Goal: Task Accomplishment & Management: Use online tool/utility

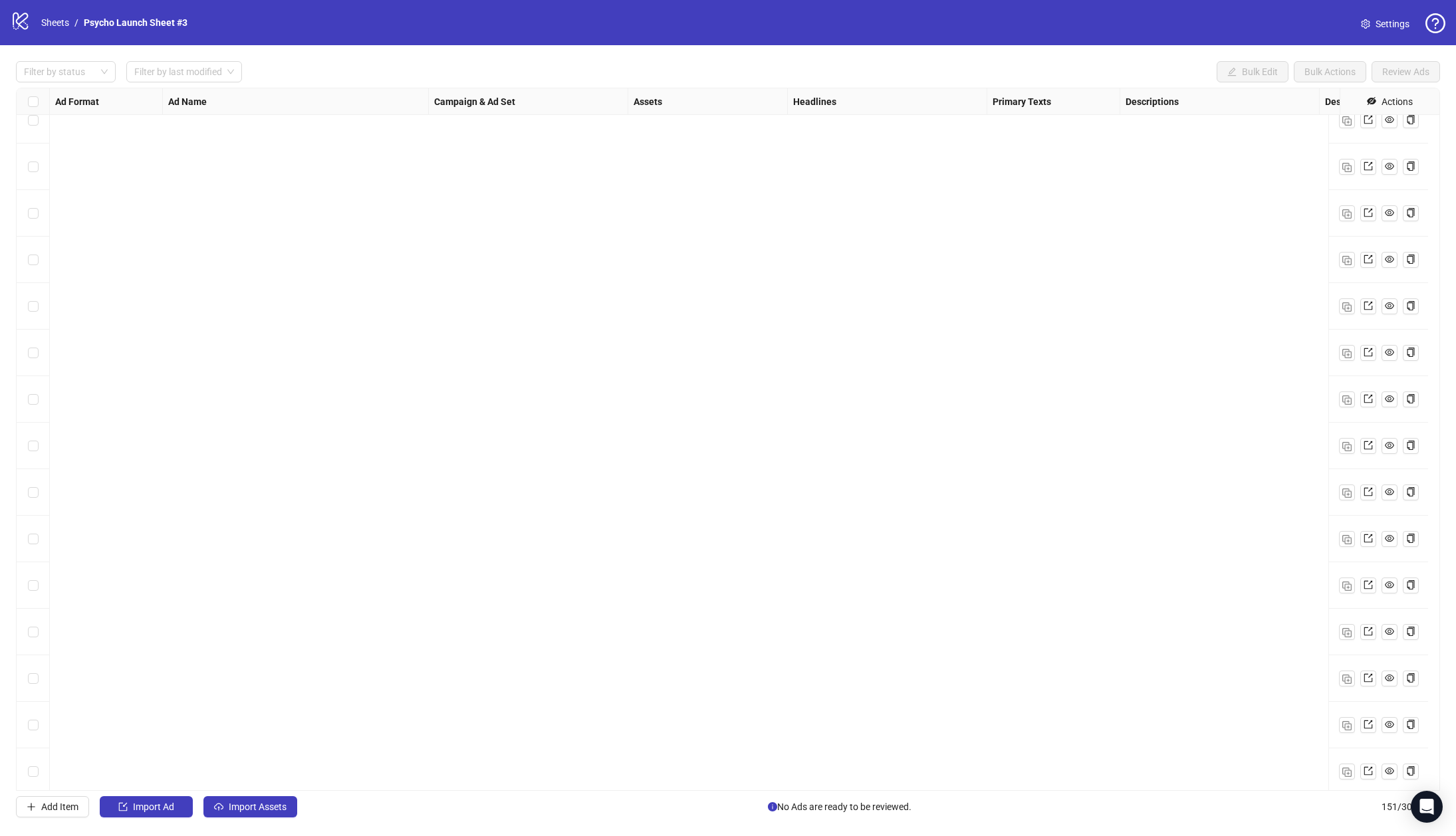
scroll to position [6362, 0]
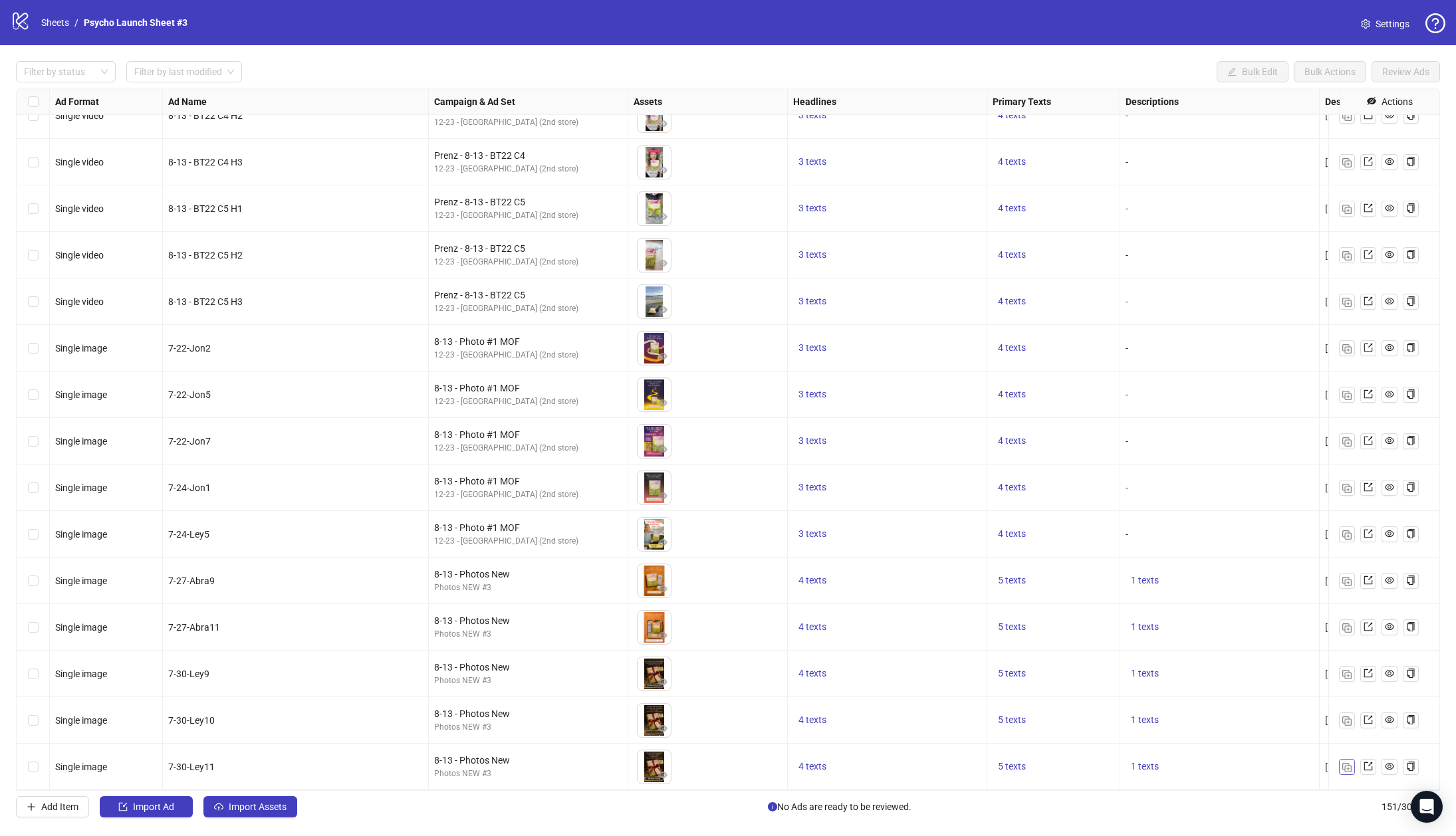
click at [1345, 763] on img "button" at bounding box center [1346, 768] width 9 height 9
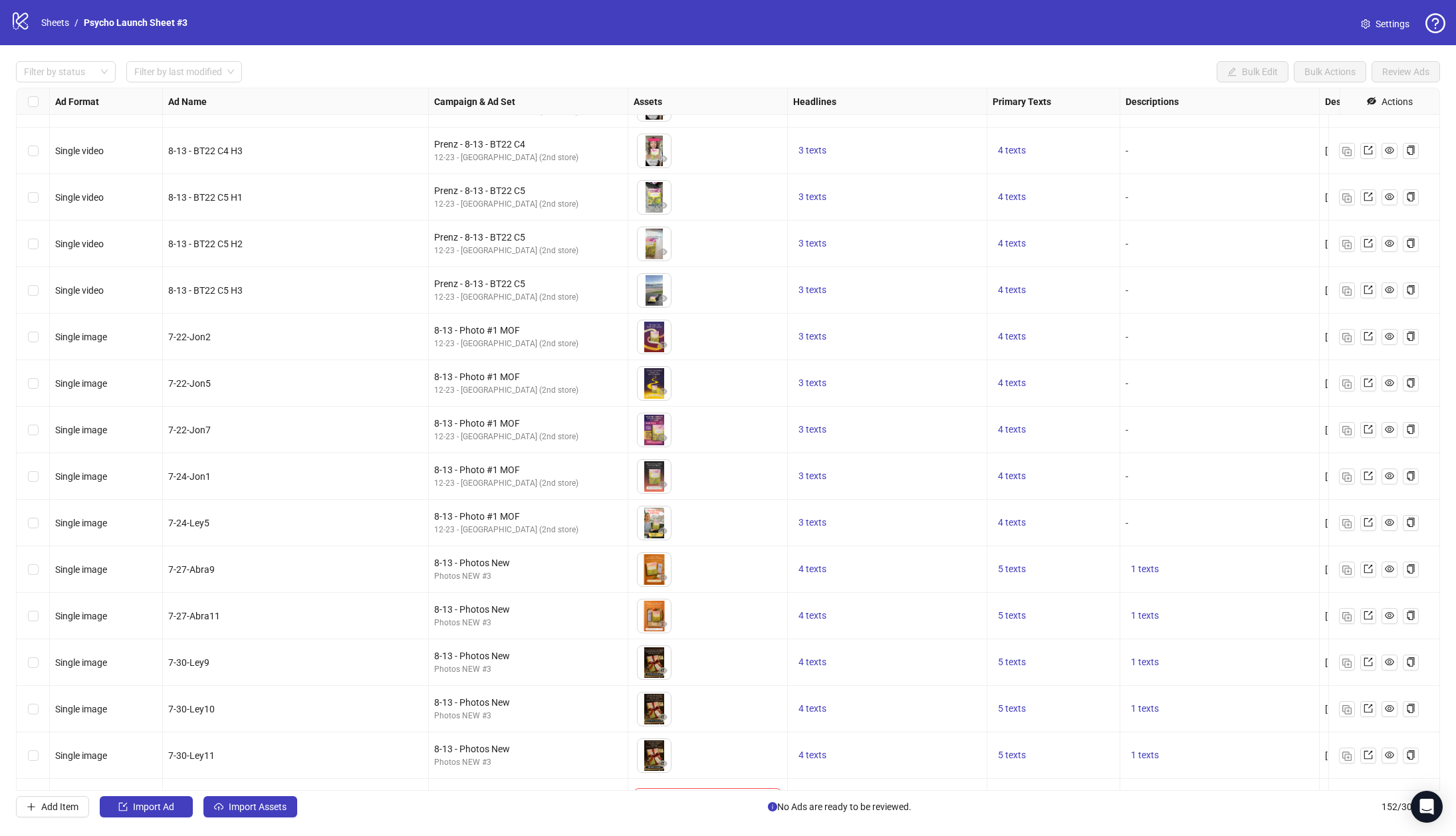
scroll to position [6408, 0]
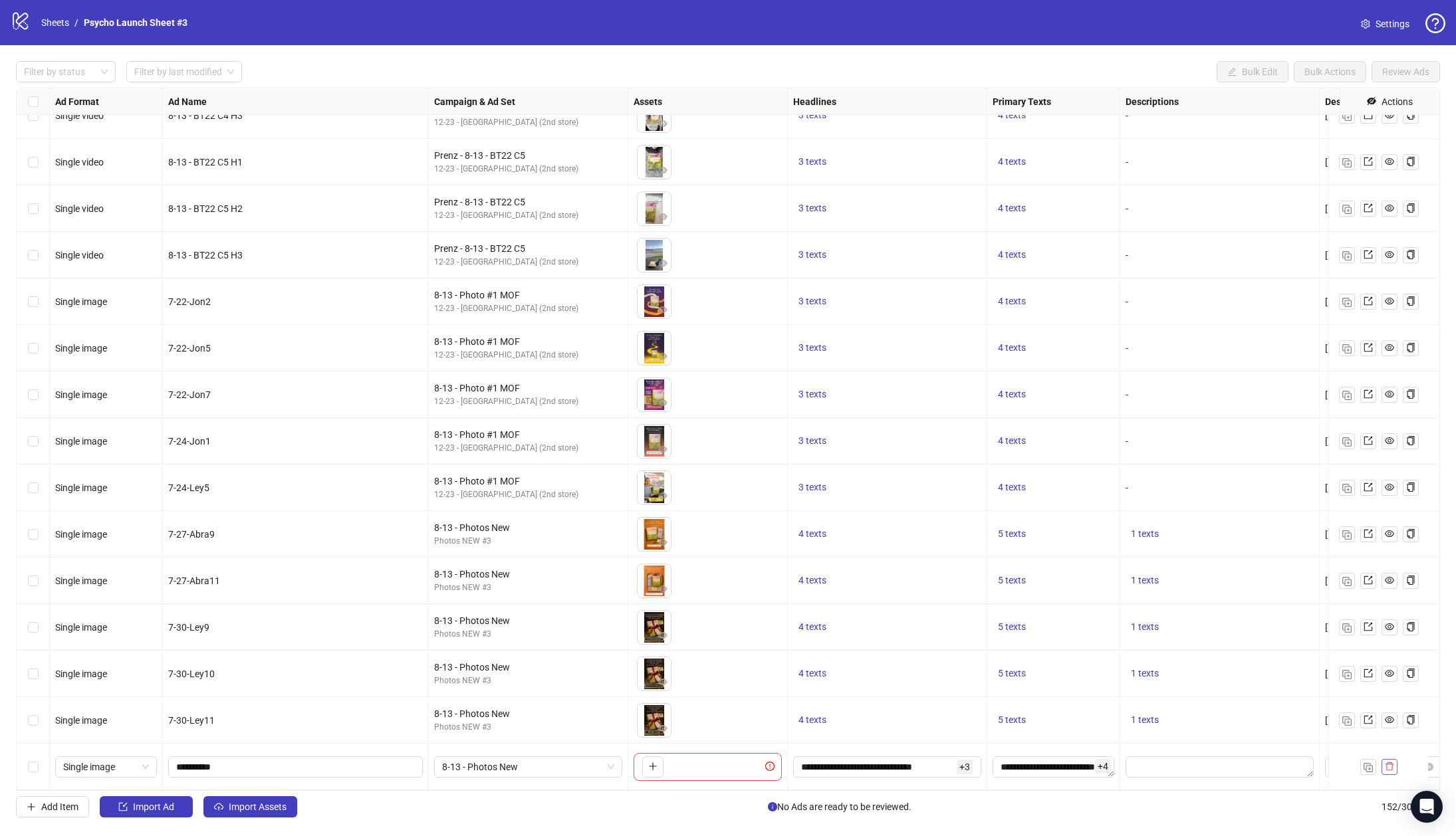
click at [1393, 761] on icon "delete" at bounding box center [1389, 766] width 9 height 9
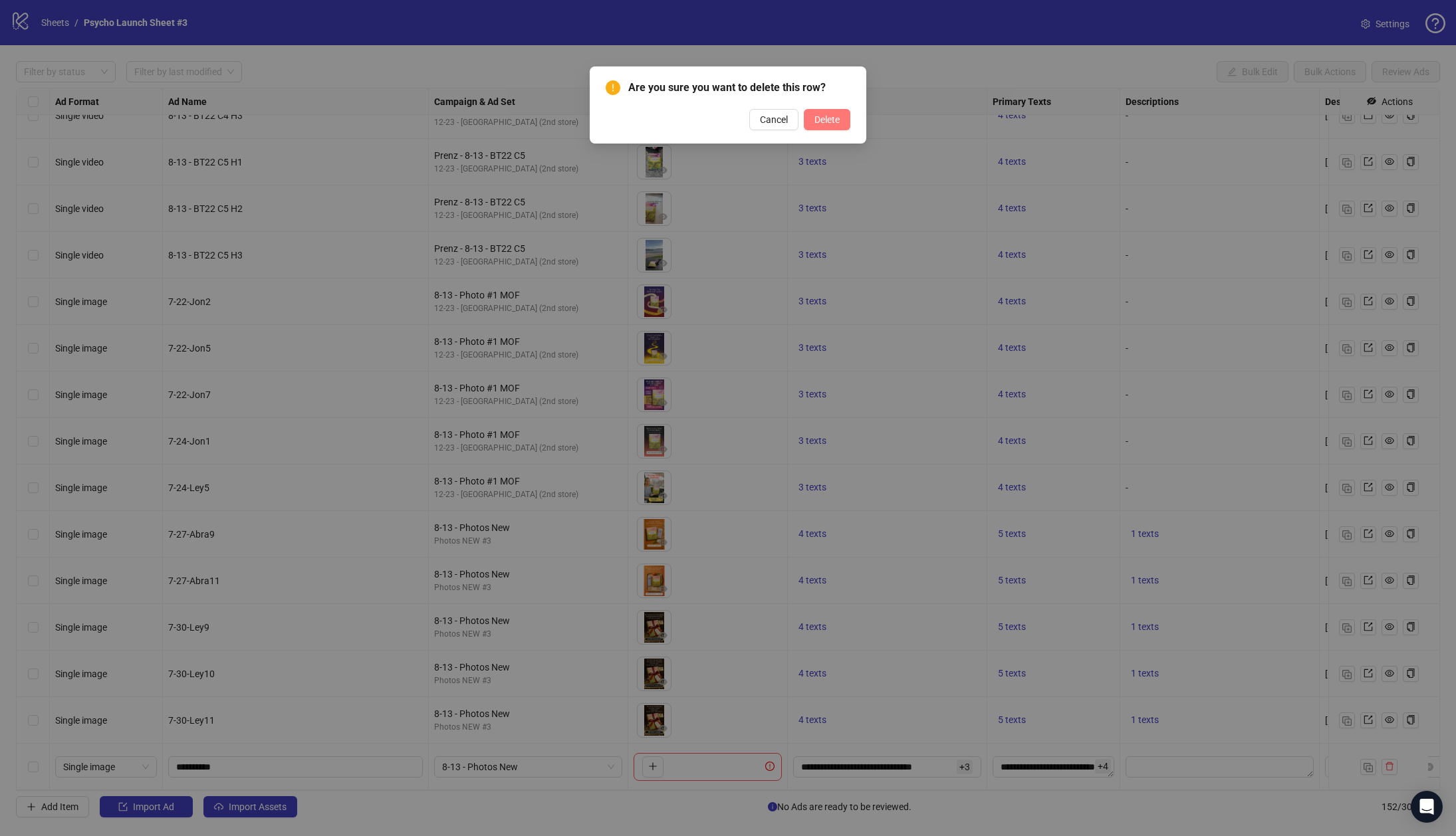
click at [824, 117] on span "Delete" at bounding box center [826, 119] width 25 height 11
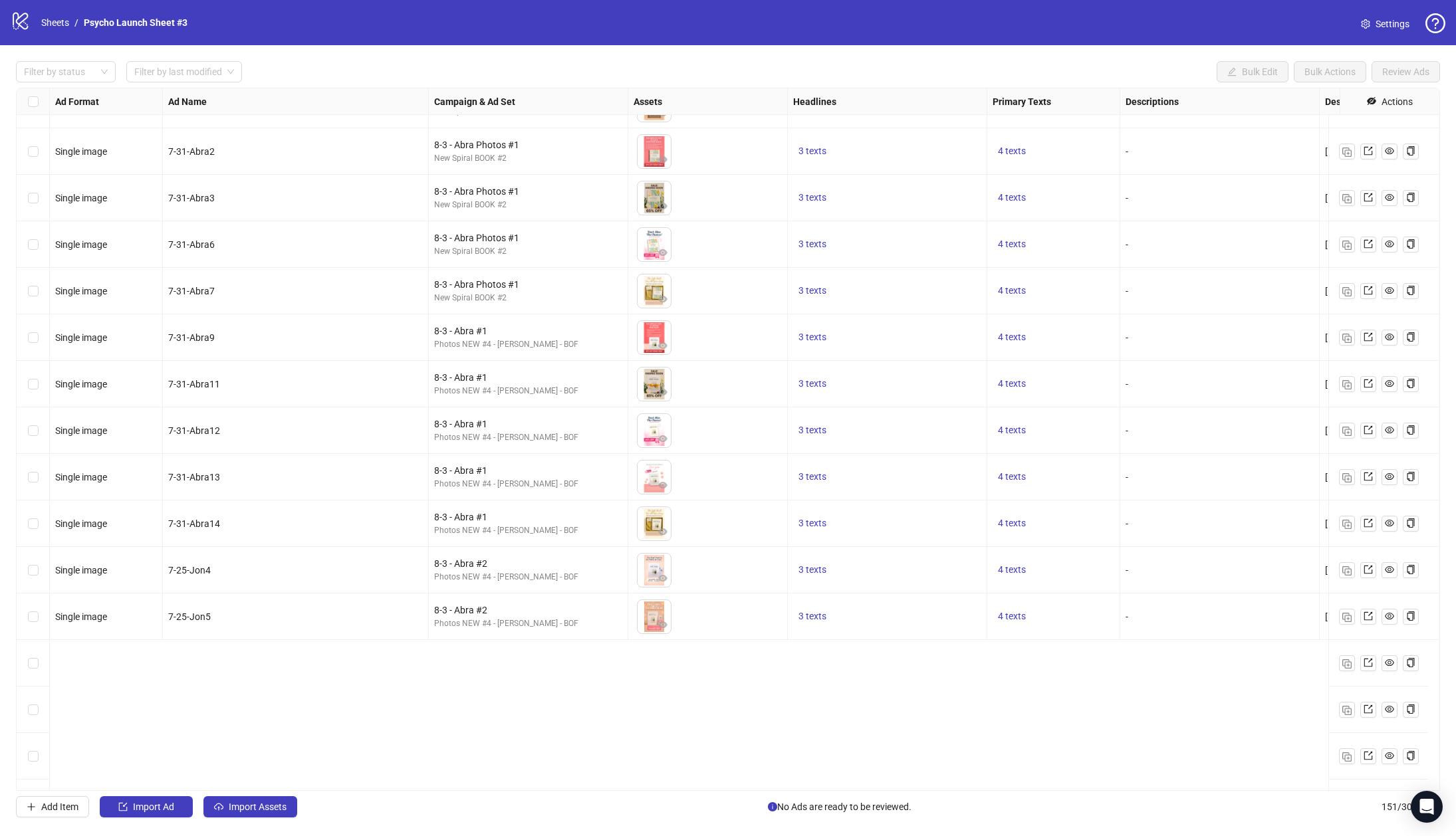
scroll to position [532, 0]
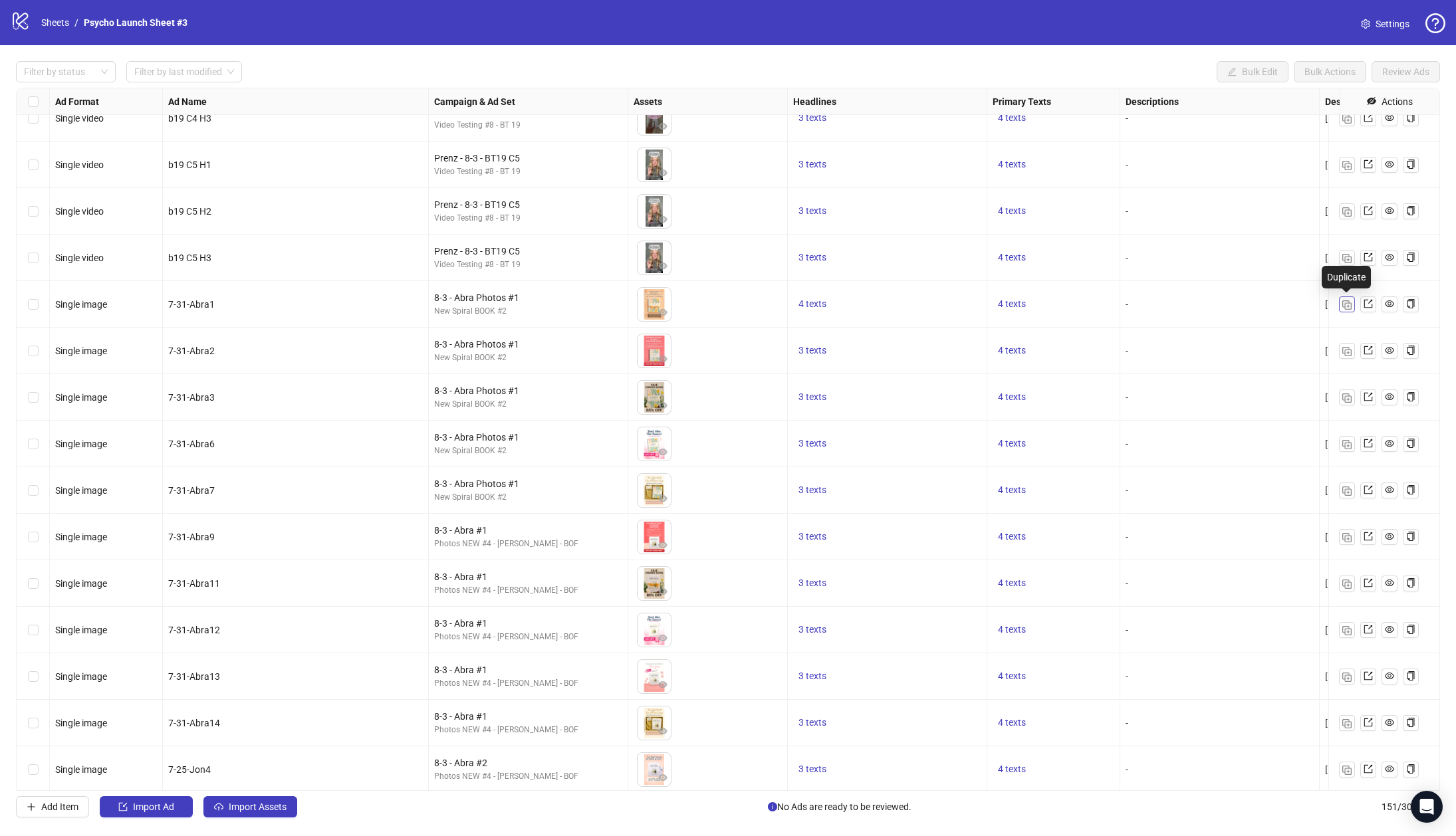
click at [1351, 303] on img "button" at bounding box center [1346, 305] width 9 height 9
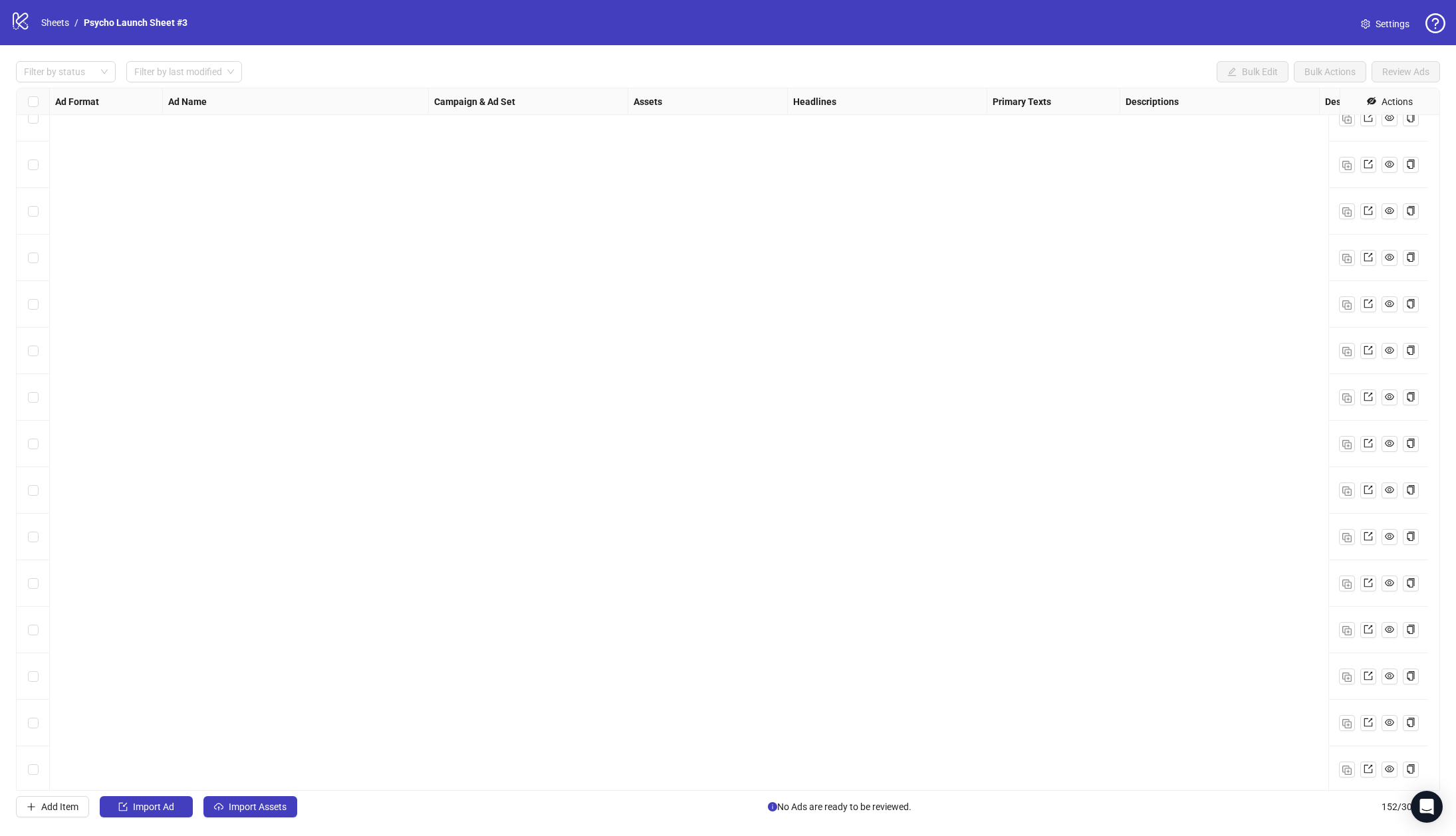
scroll to position [6408, 0]
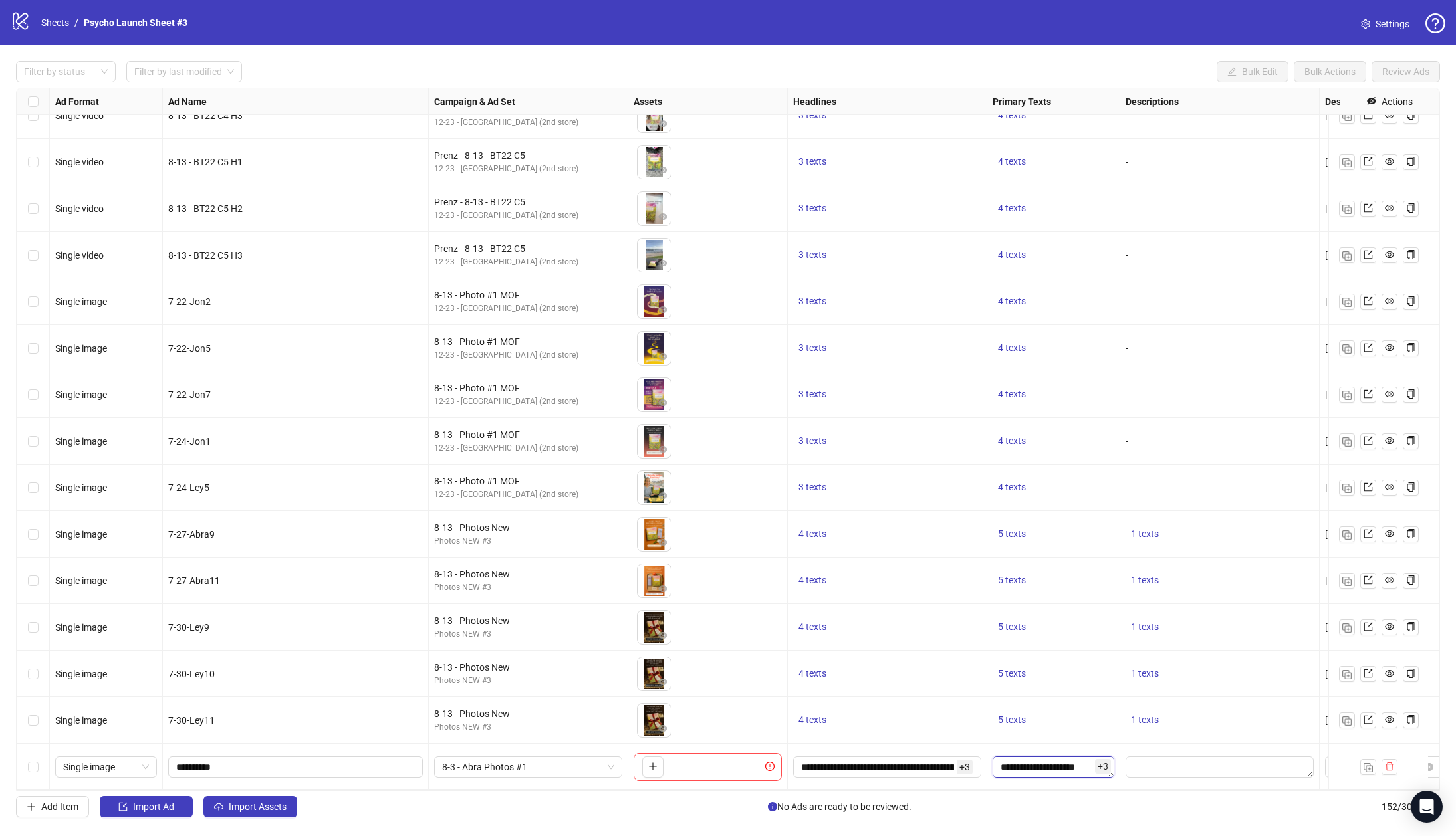
click at [1014, 756] on textarea "**********" at bounding box center [1054, 767] width 122 height 21
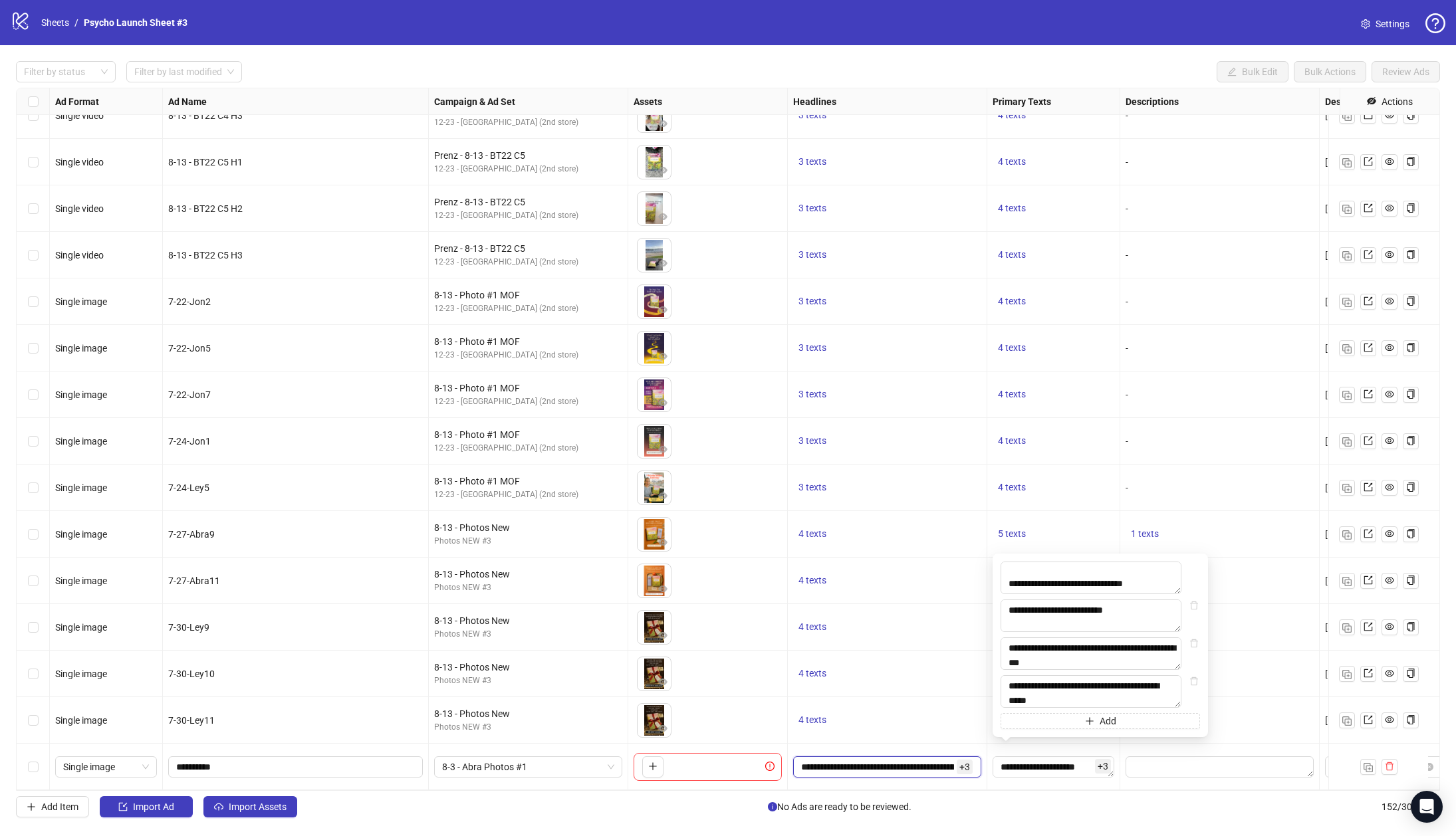
click at [940, 760] on input "**********" at bounding box center [877, 767] width 153 height 14
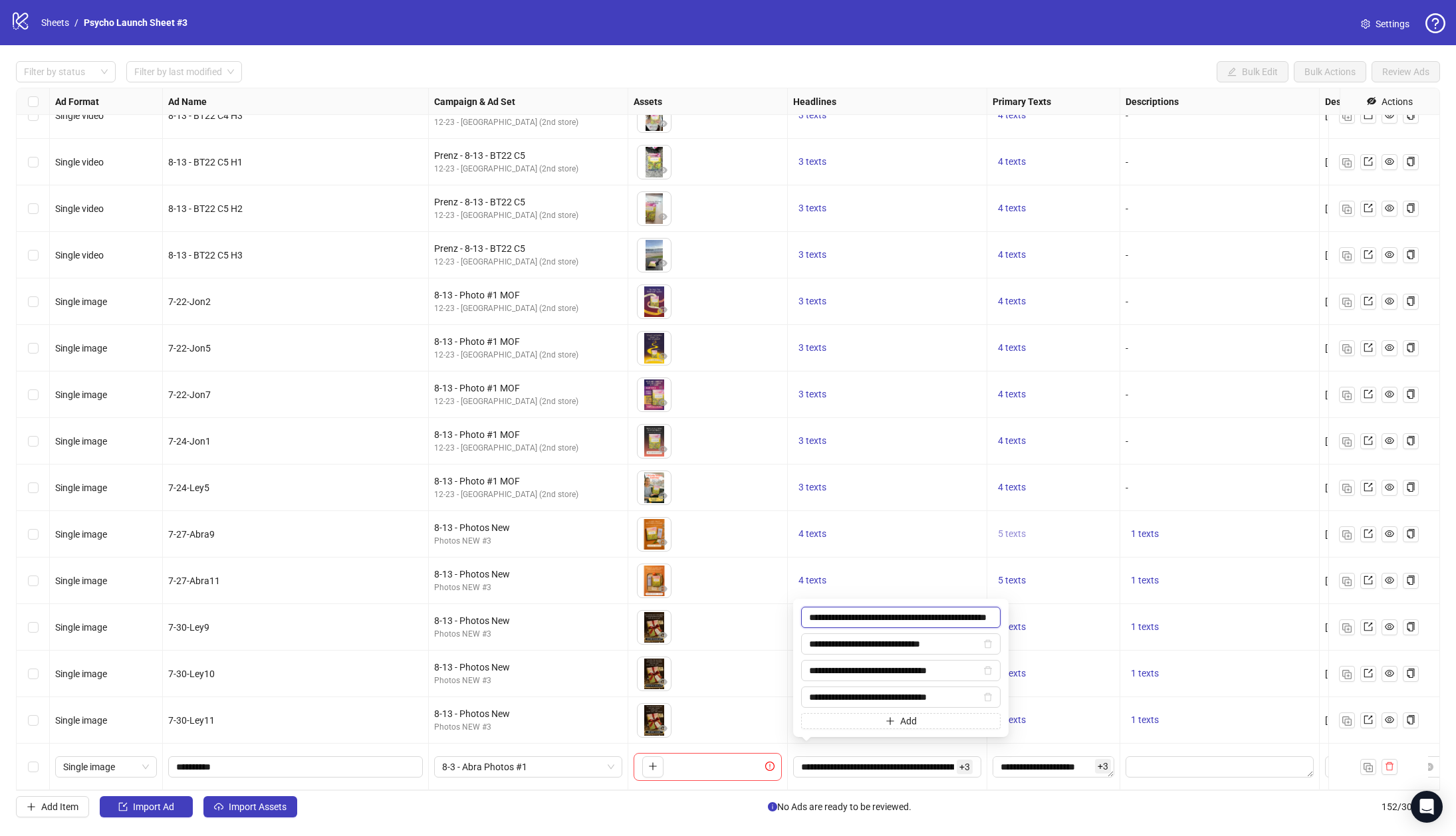
scroll to position [0, 35]
click at [1014, 529] on span "5 texts" at bounding box center [1012, 534] width 28 height 11
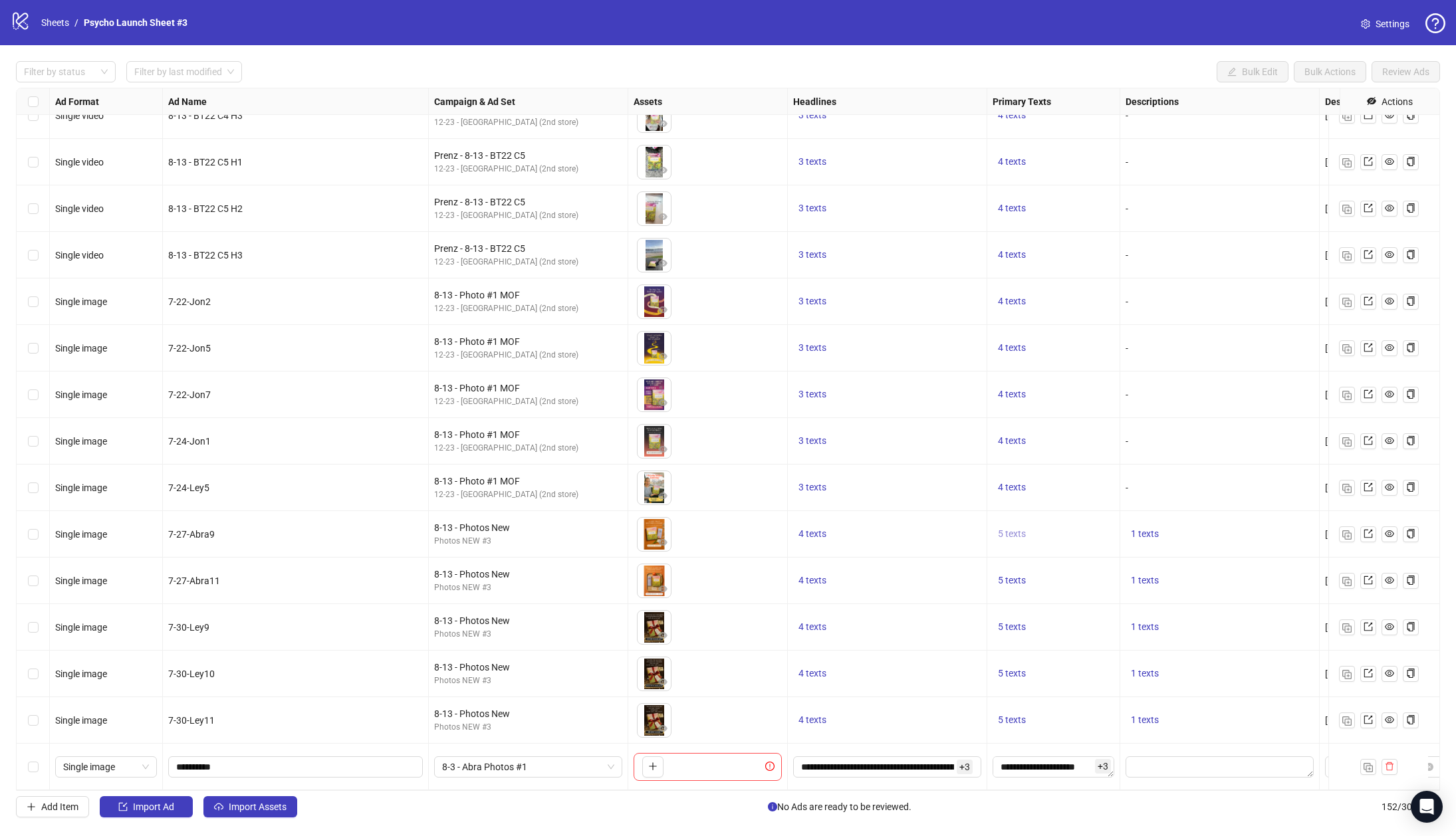
scroll to position [0, 0]
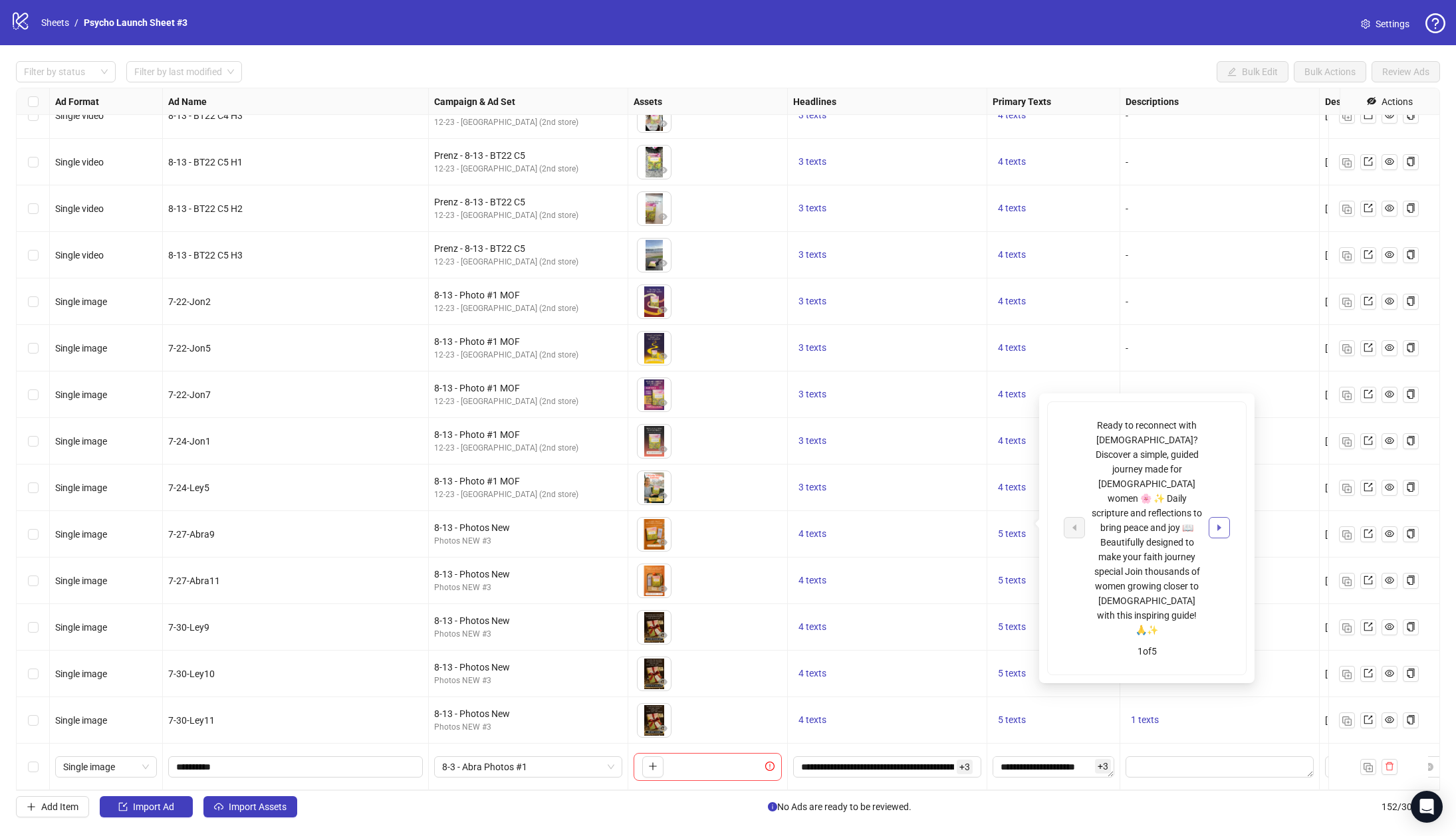
click at [1219, 523] on icon "caret-right" at bounding box center [1219, 528] width 9 height 9
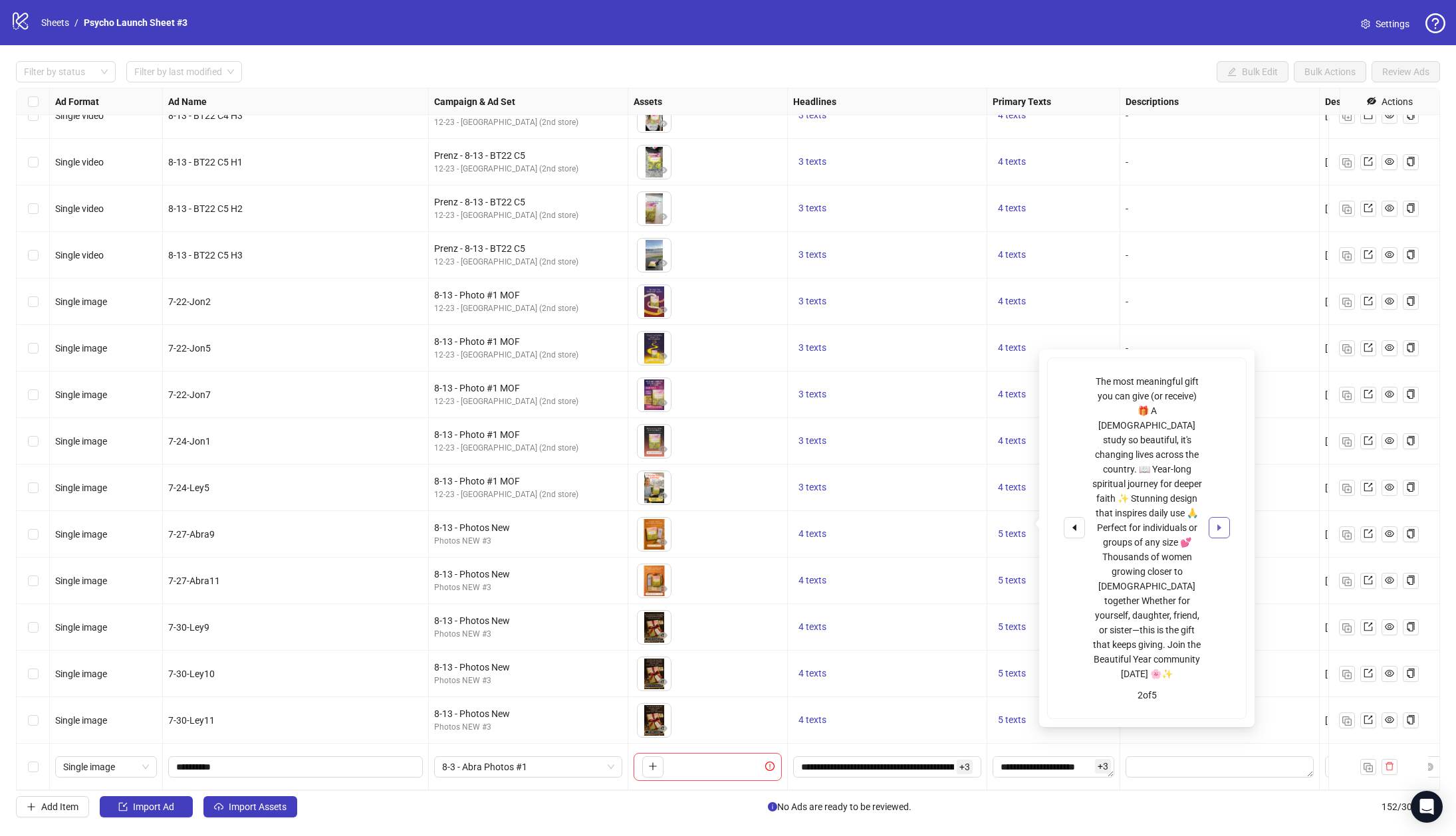
click at [1219, 523] on icon "caret-right" at bounding box center [1219, 528] width 9 height 9
click at [1219, 516] on icon "caret-right" at bounding box center [1219, 520] width 9 height 9
click at [1024, 389] on span "4 texts" at bounding box center [1012, 394] width 28 height 11
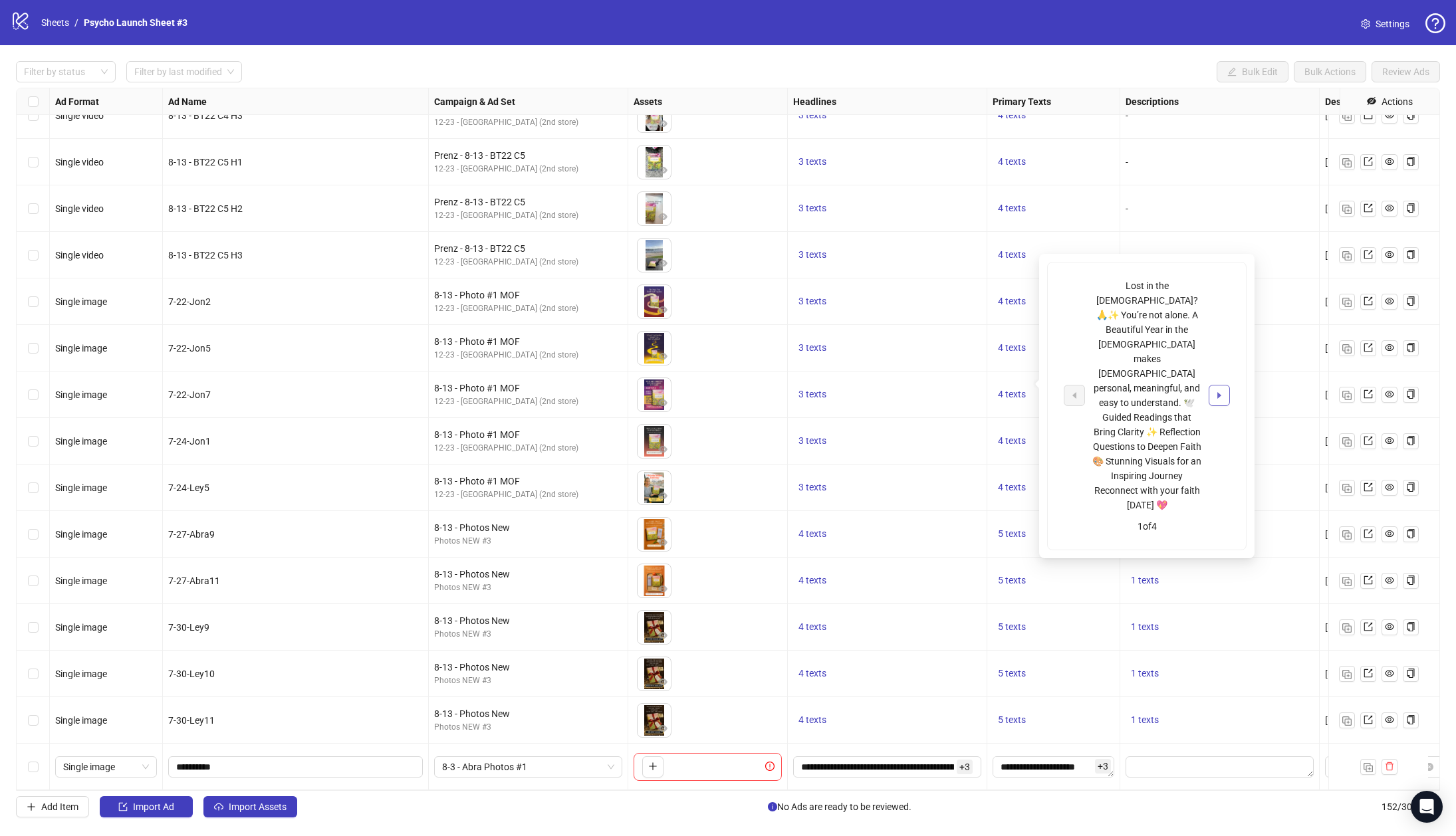
click at [1226, 385] on button "button" at bounding box center [1219, 396] width 21 height 21
click at [1226, 377] on button "button" at bounding box center [1219, 388] width 21 height 21
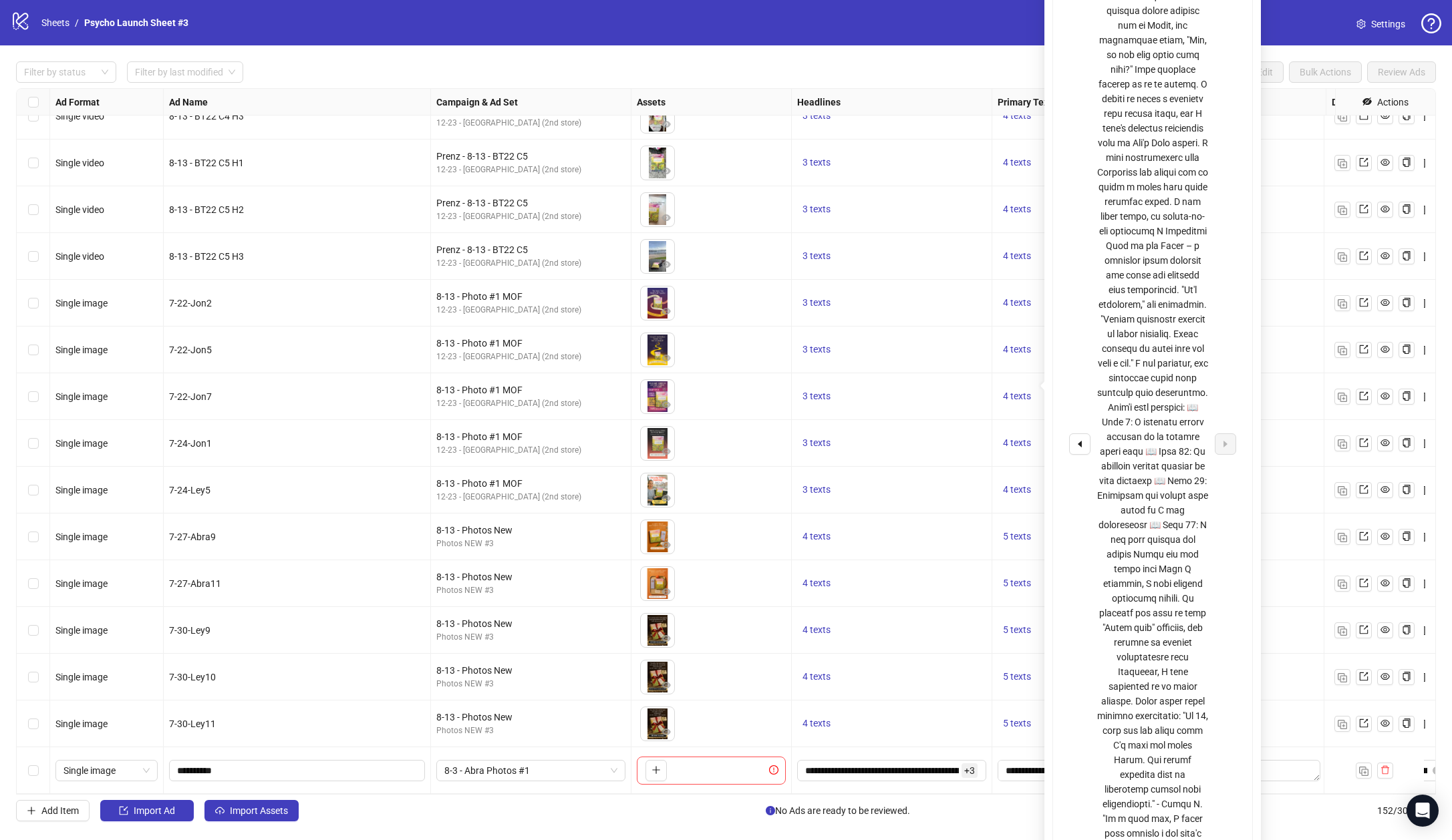
click at [976, 420] on div "3 texts" at bounding box center [892, 443] width 200 height 47
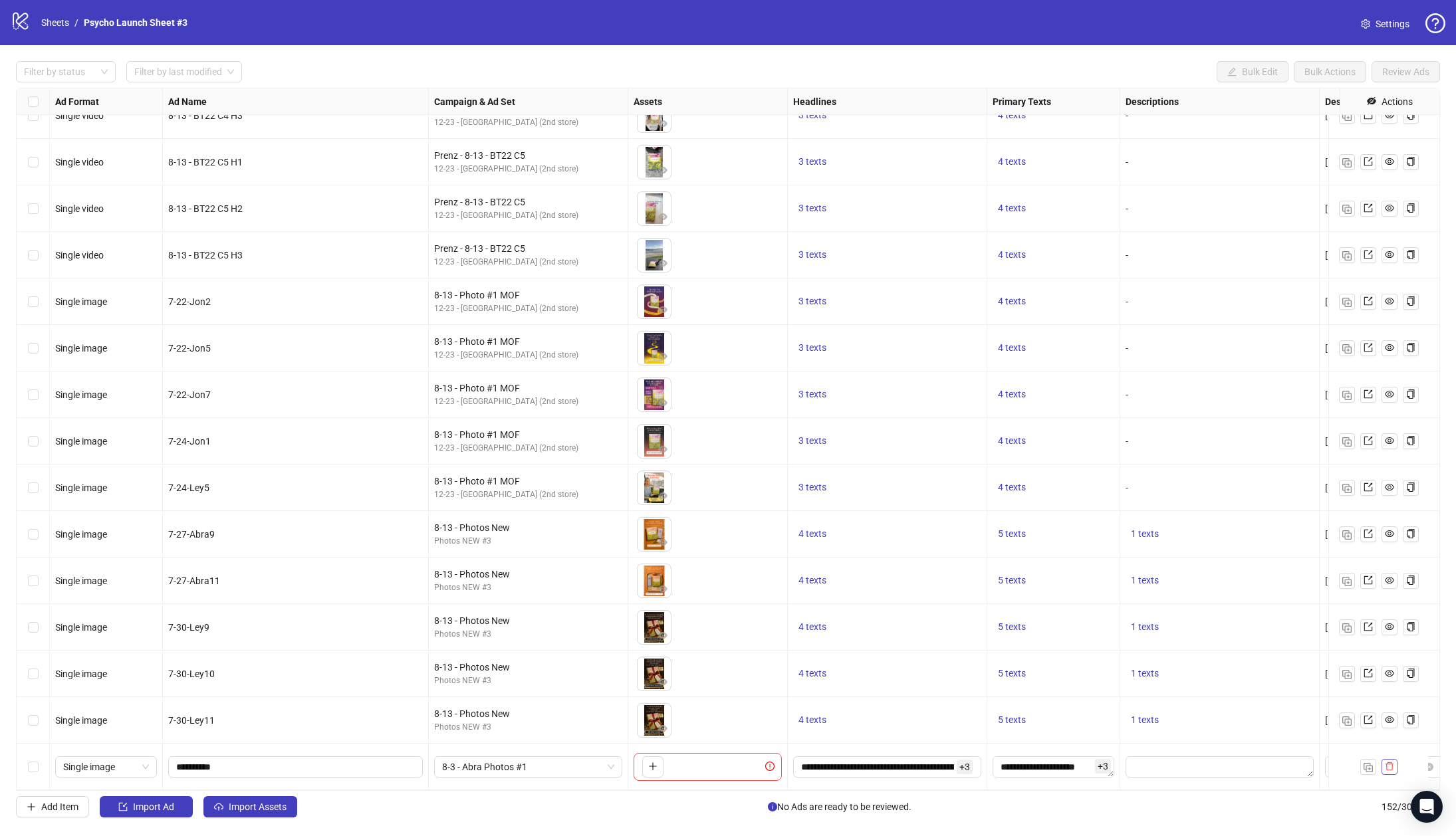
click at [1384, 761] on icon "delete" at bounding box center [1389, 766] width 9 height 9
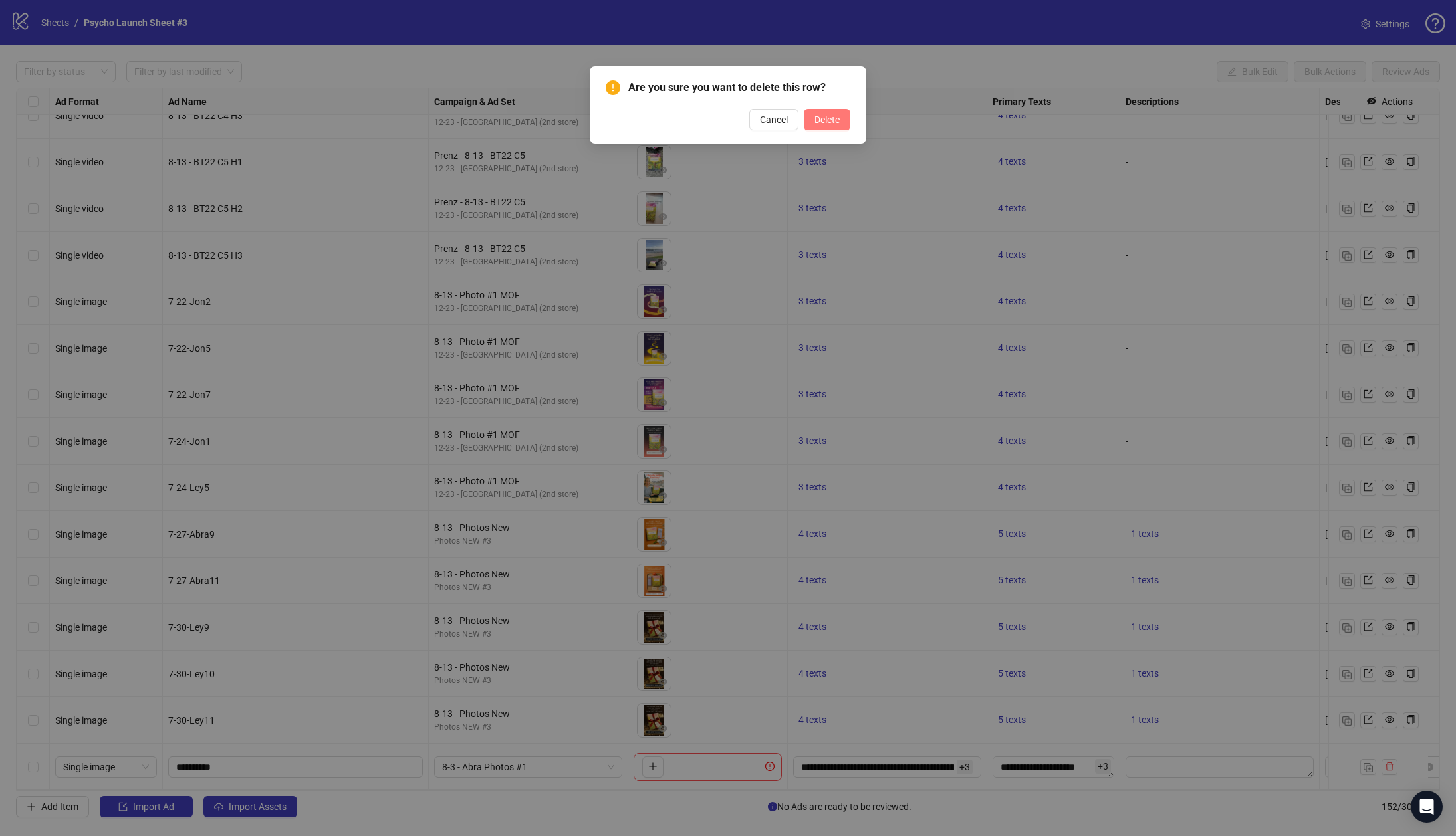
click at [829, 116] on span "Delete" at bounding box center [826, 119] width 25 height 11
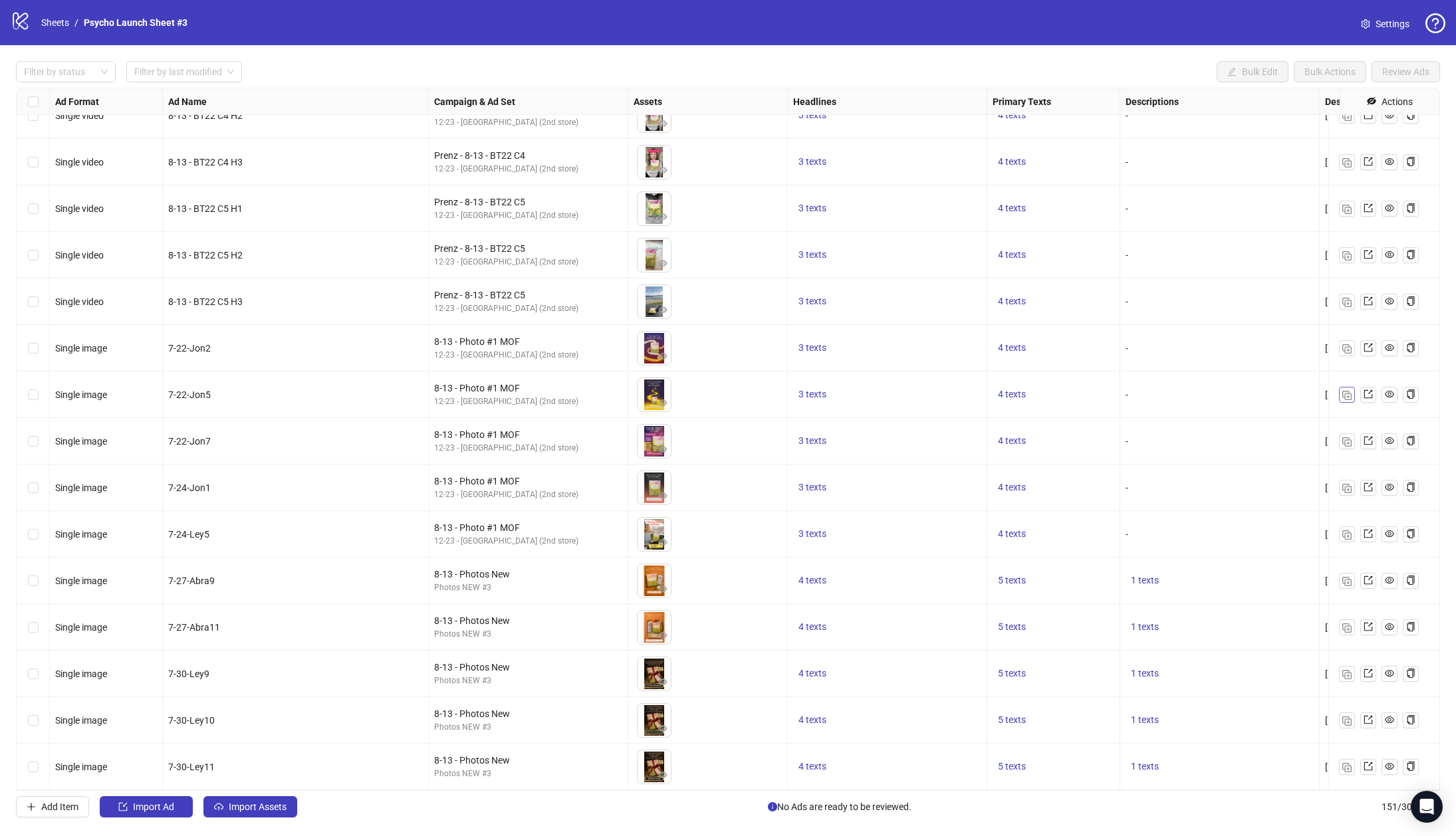
click at [1351, 391] on img "button" at bounding box center [1346, 396] width 9 height 9
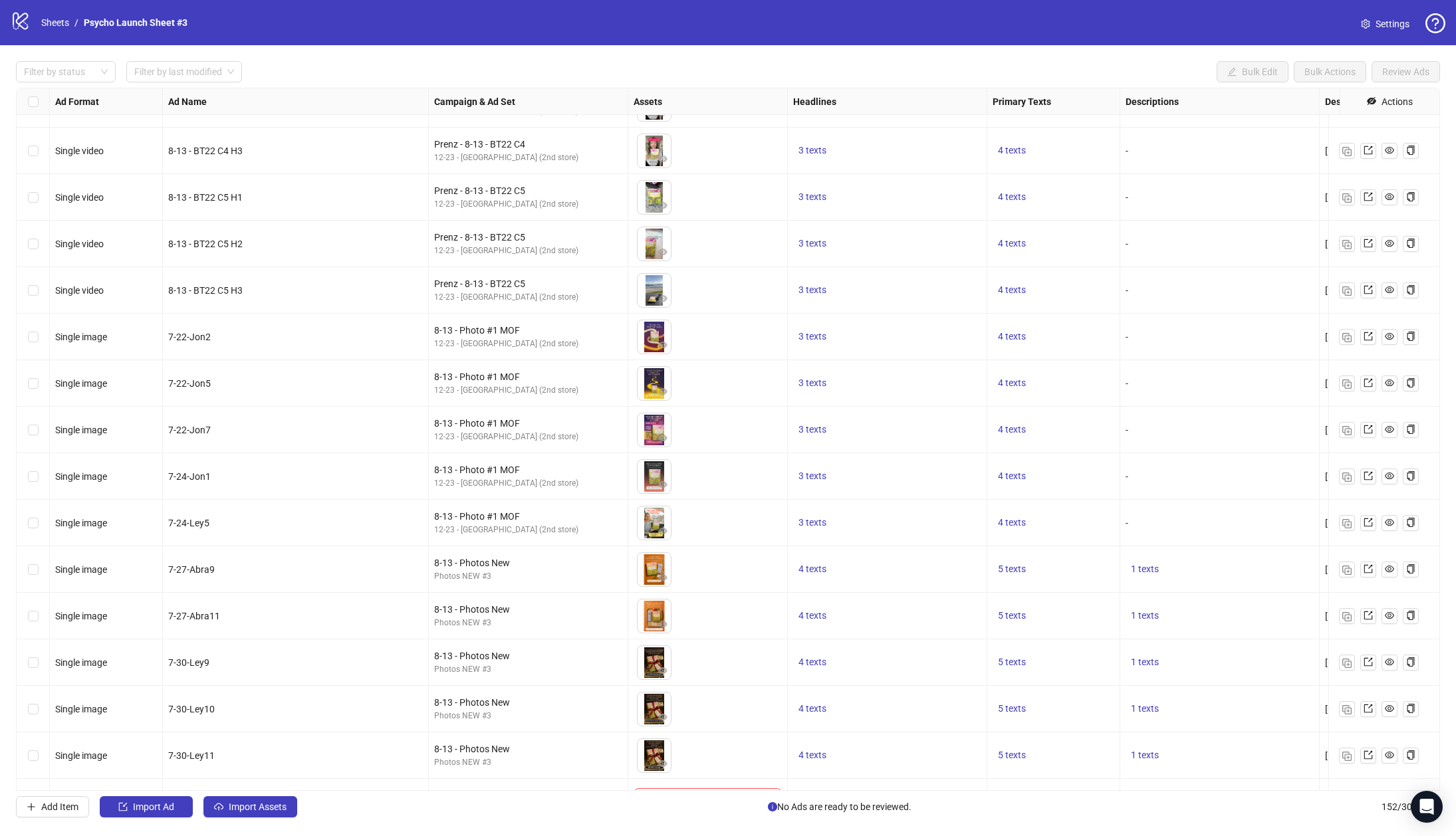
scroll to position [6408, 0]
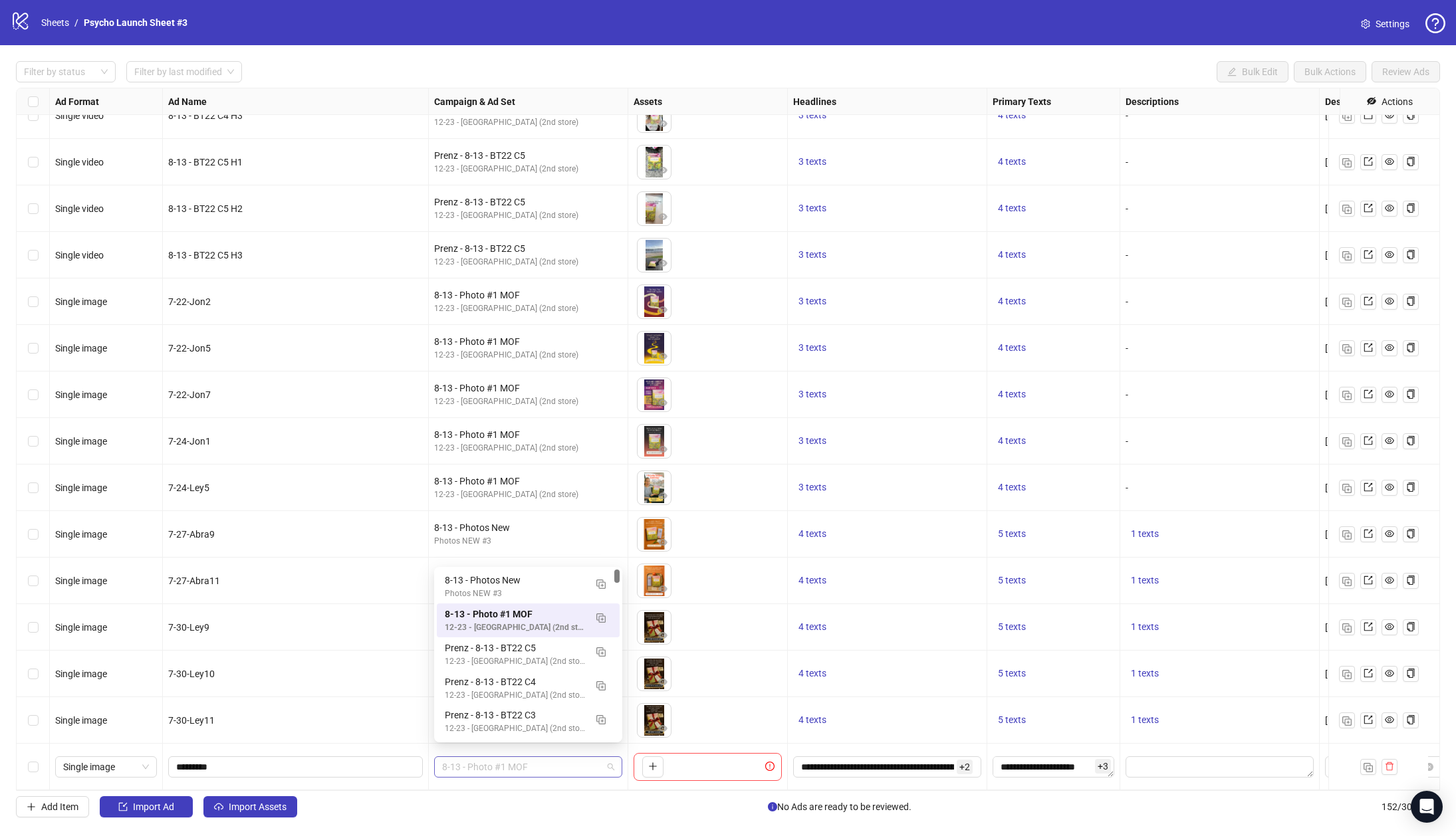
click at [477, 757] on span "8-13 - Photo #1 MOF" at bounding box center [528, 767] width 172 height 20
click at [600, 616] on img "button" at bounding box center [601, 618] width 9 height 9
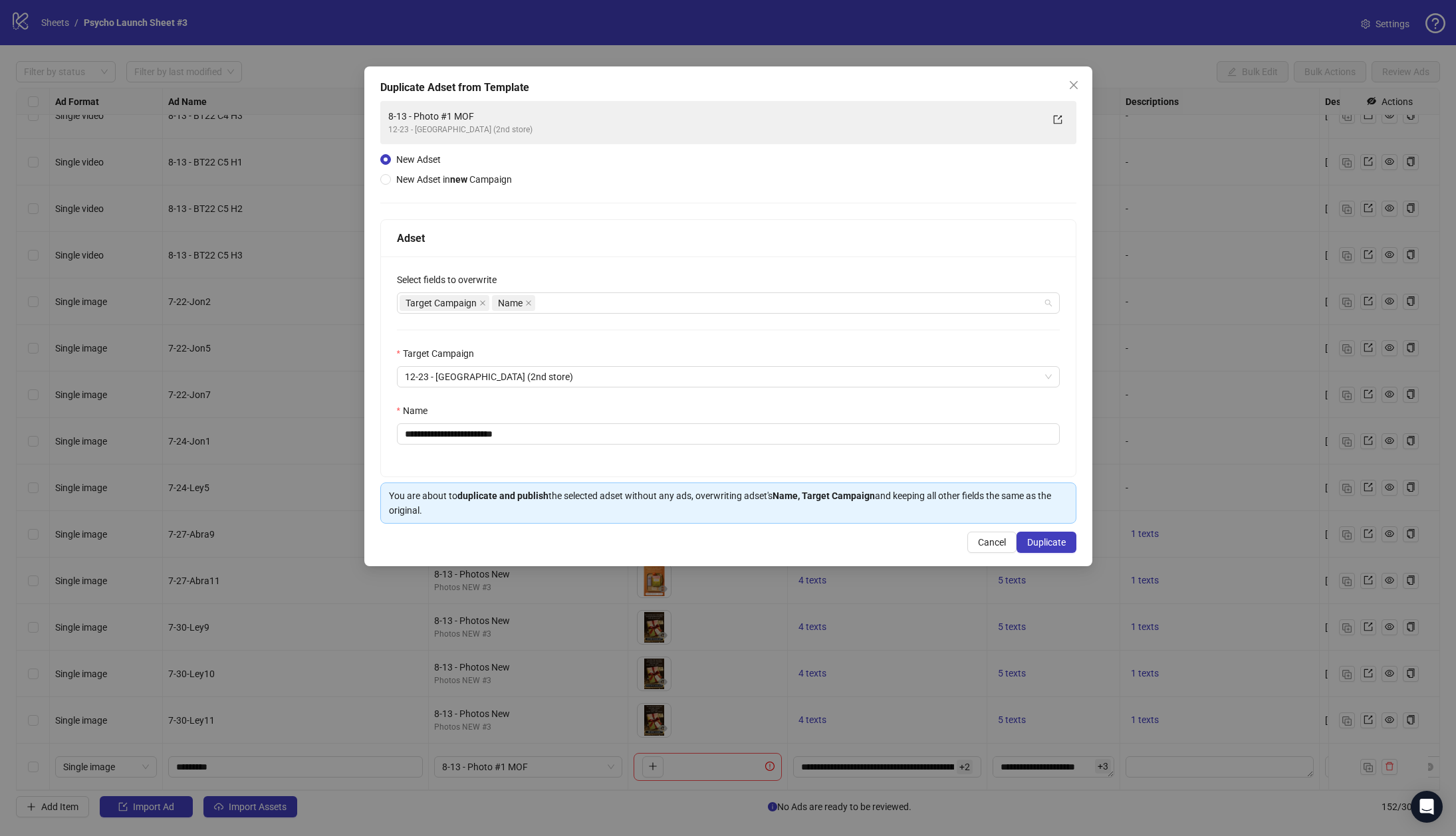
drag, startPoint x: 571, startPoint y: 300, endPoint x: 534, endPoint y: 327, distance: 45.8
click at [571, 300] on div "Target Campaign Name" at bounding box center [721, 303] width 644 height 18
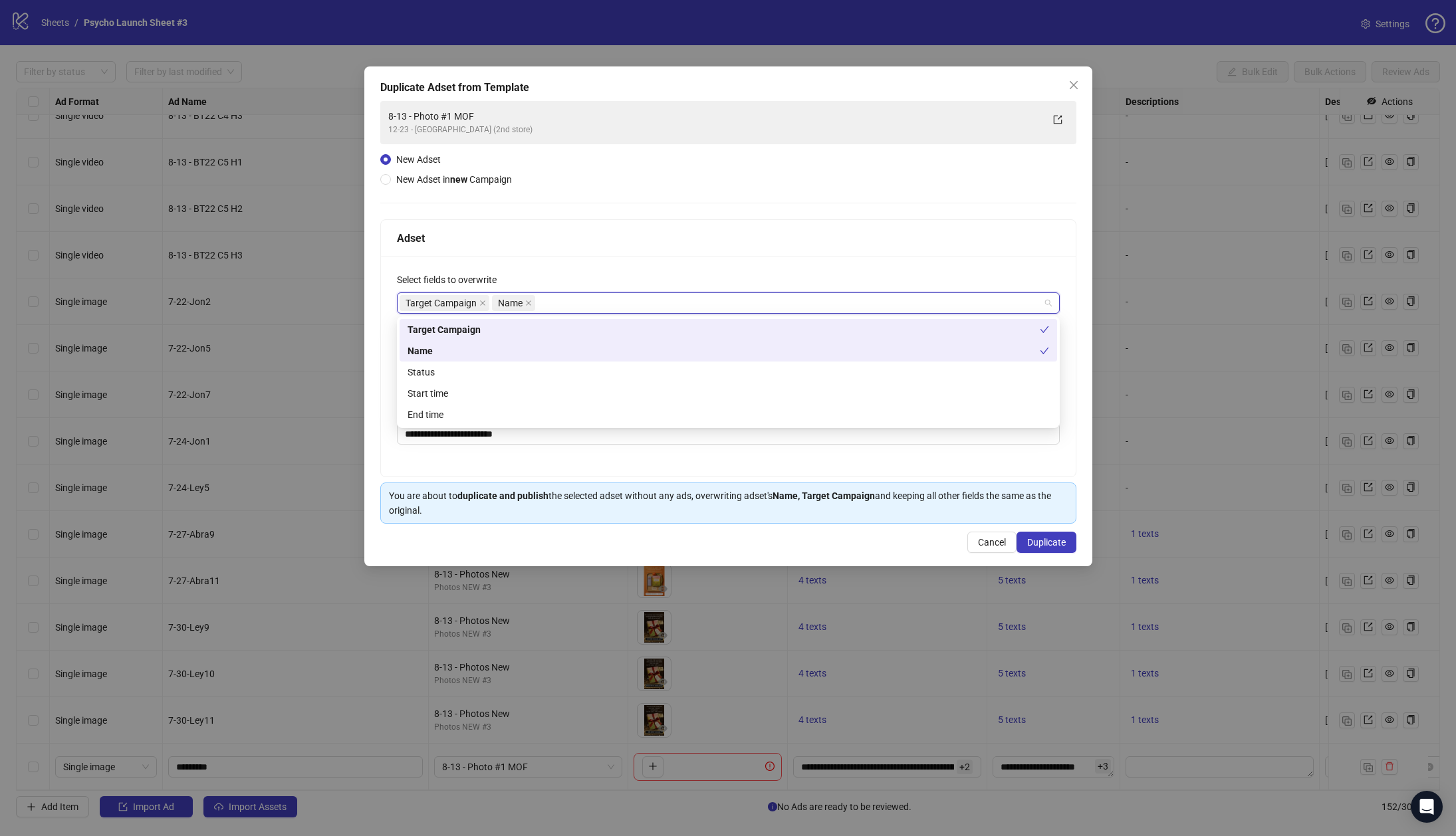
click at [483, 370] on div "Status" at bounding box center [728, 372] width 641 height 14
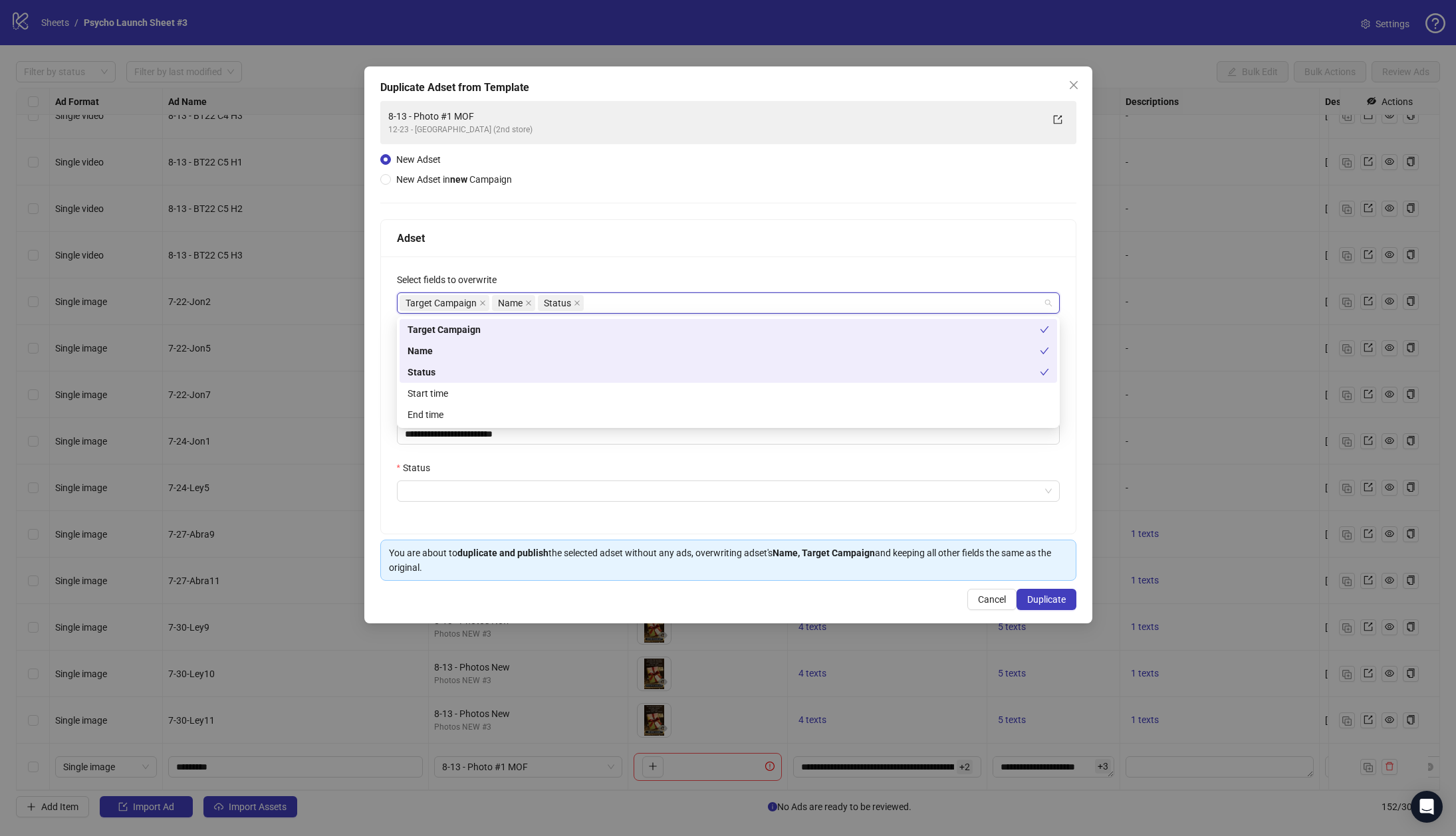
click at [476, 387] on div "Start time" at bounding box center [728, 393] width 641 height 14
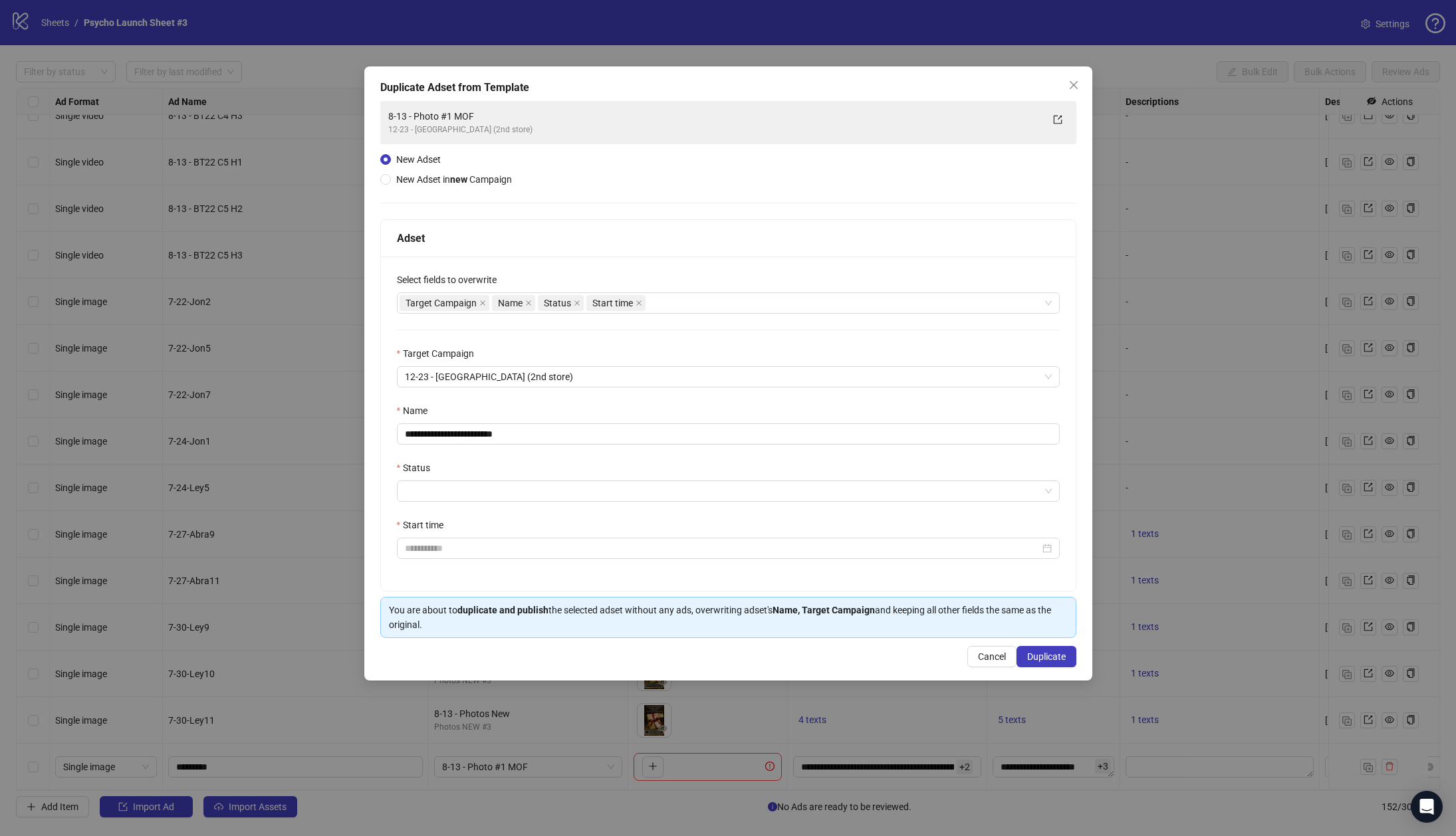
click at [479, 241] on div "Adset" at bounding box center [728, 238] width 663 height 17
drag, startPoint x: 529, startPoint y: 437, endPoint x: 512, endPoint y: 439, distance: 17.1
click at [513, 439] on input "**********" at bounding box center [728, 434] width 663 height 21
drag, startPoint x: 540, startPoint y: 387, endPoint x: 374, endPoint y: 382, distance: 166.1
click at [374, 382] on div "**********" at bounding box center [728, 373] width 728 height 614
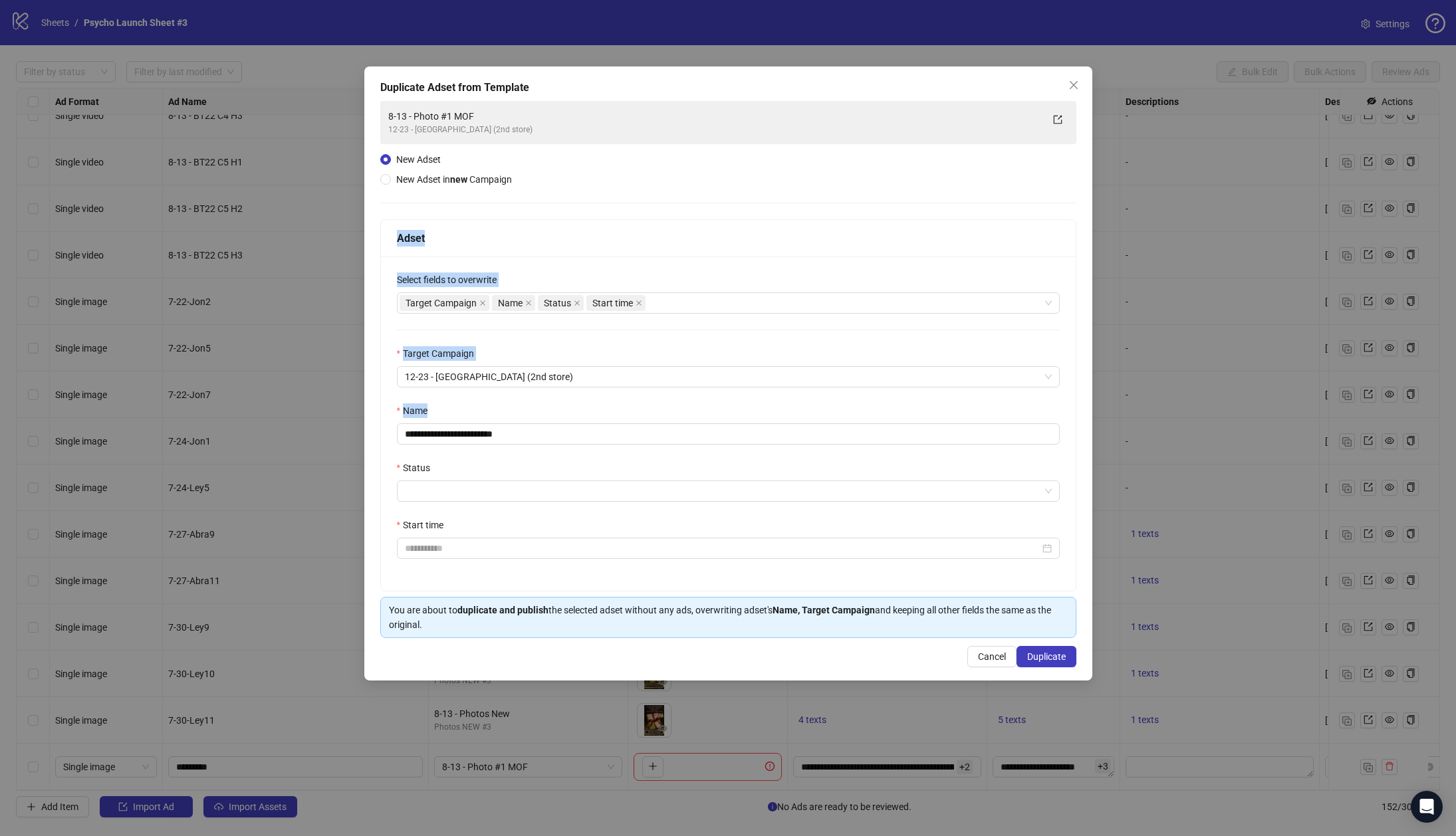
drag, startPoint x: 533, startPoint y: 378, endPoint x: 354, endPoint y: 382, distance: 179.0
click at [358, 380] on div "**********" at bounding box center [728, 418] width 1456 height 836
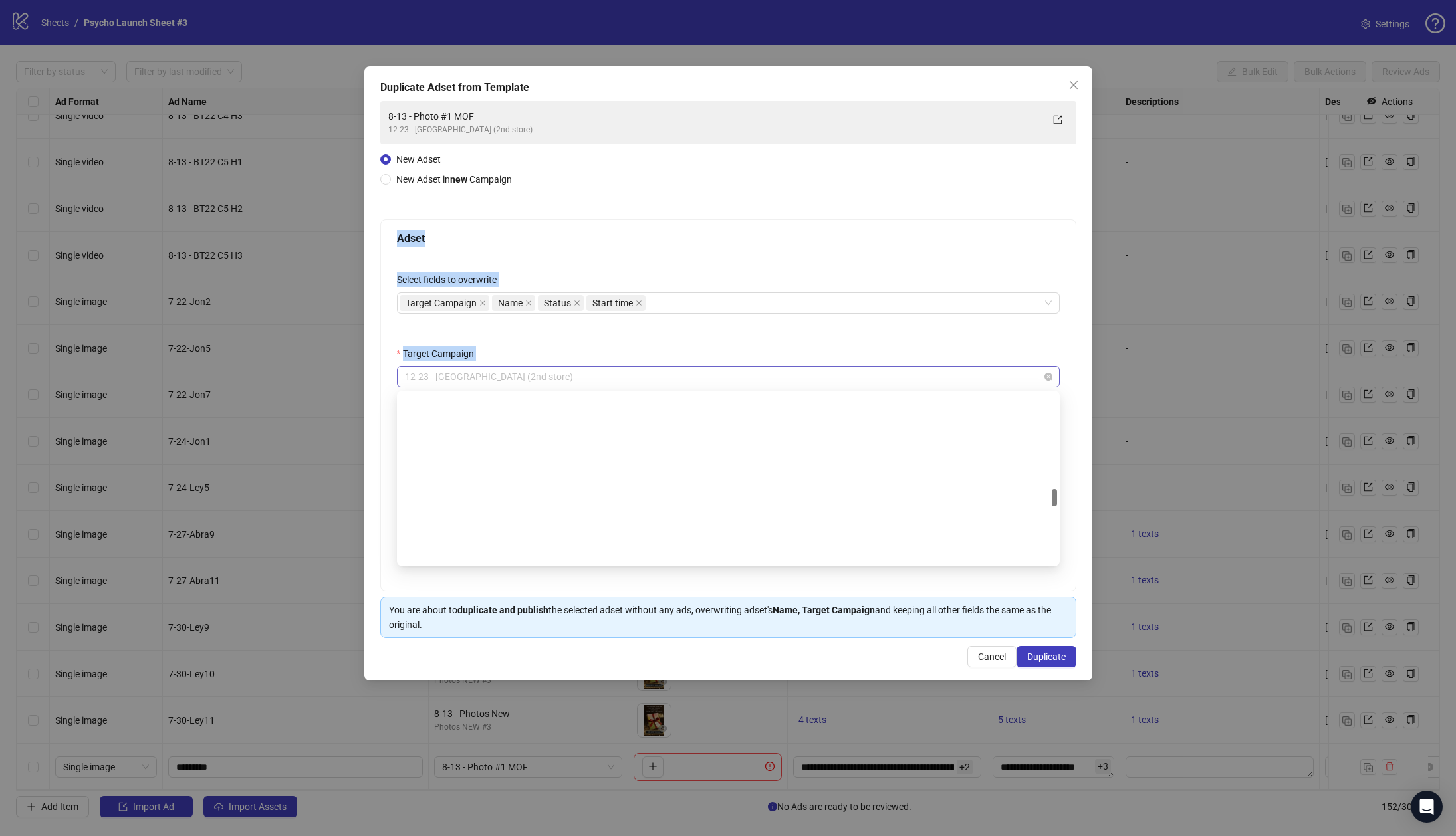
scroll to position [937, 0]
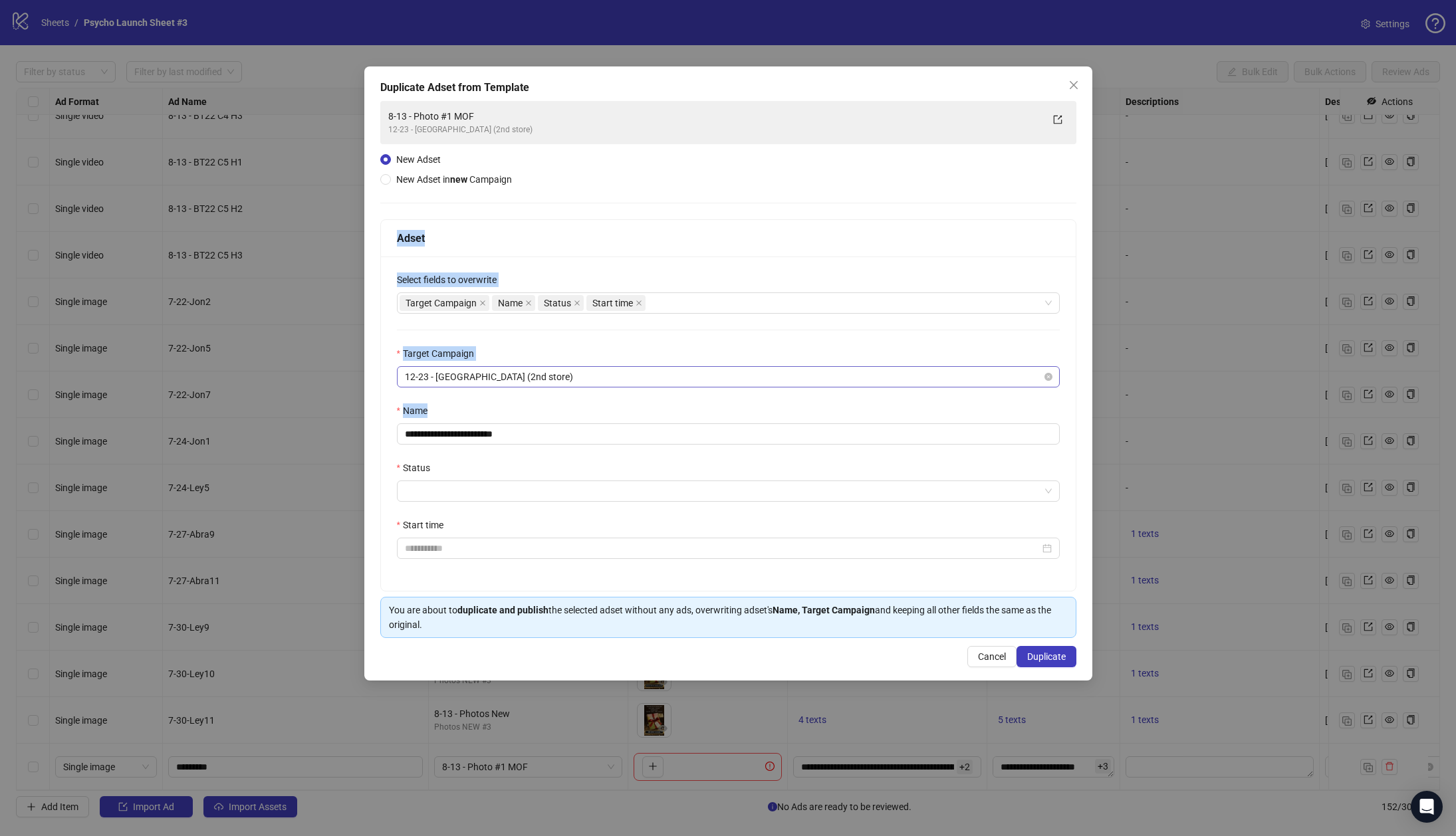
click at [514, 370] on span "12-23 - [GEOGRAPHIC_DATA] (2nd store)" at bounding box center [728, 377] width 647 height 20
click at [513, 373] on span "12-23 - [GEOGRAPHIC_DATA] (2nd store)" at bounding box center [728, 377] width 647 height 20
click at [527, 370] on span "12-23 - [GEOGRAPHIC_DATA] (2nd store)" at bounding box center [728, 377] width 647 height 20
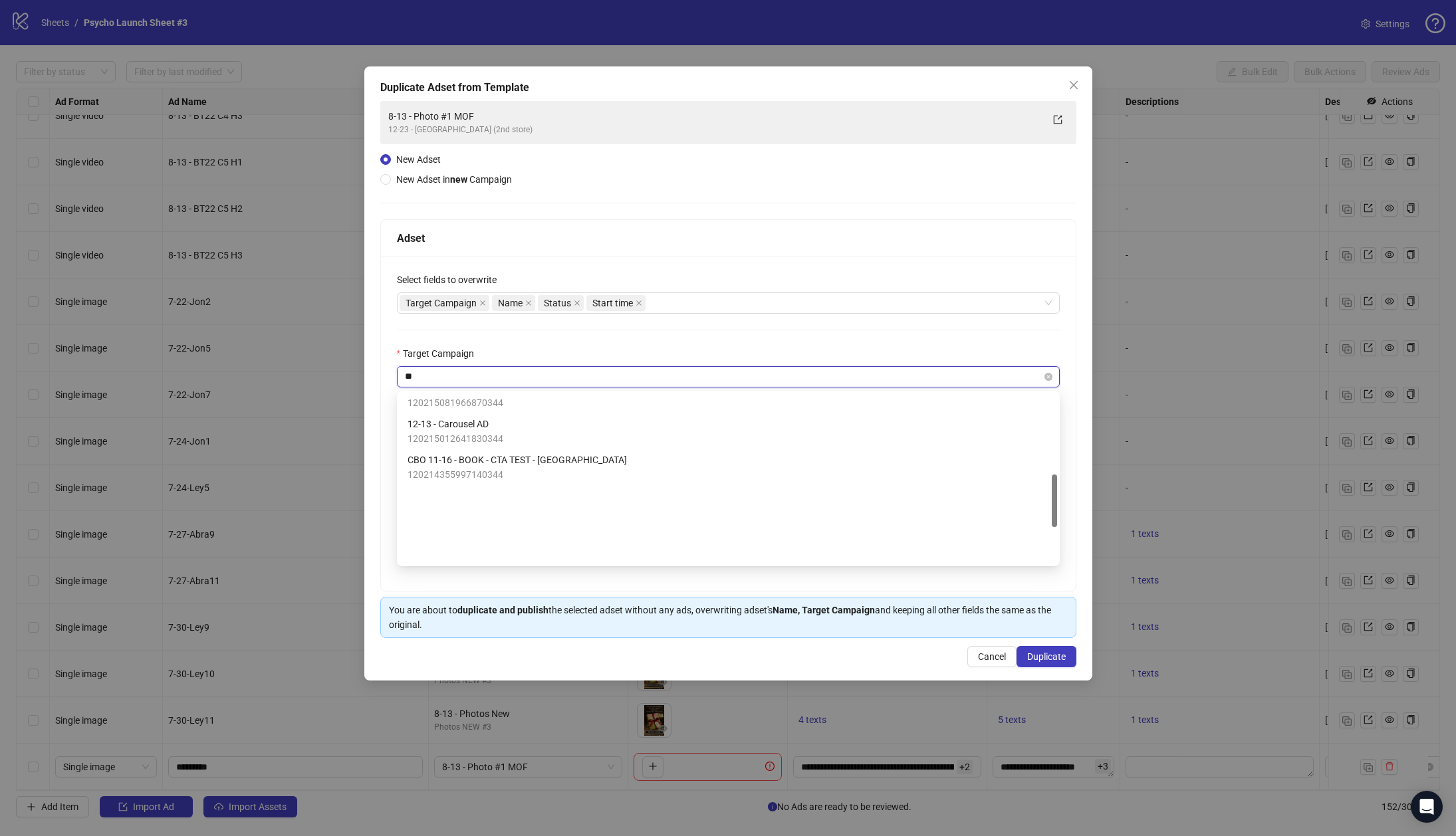
scroll to position [0, 0]
type input "***"
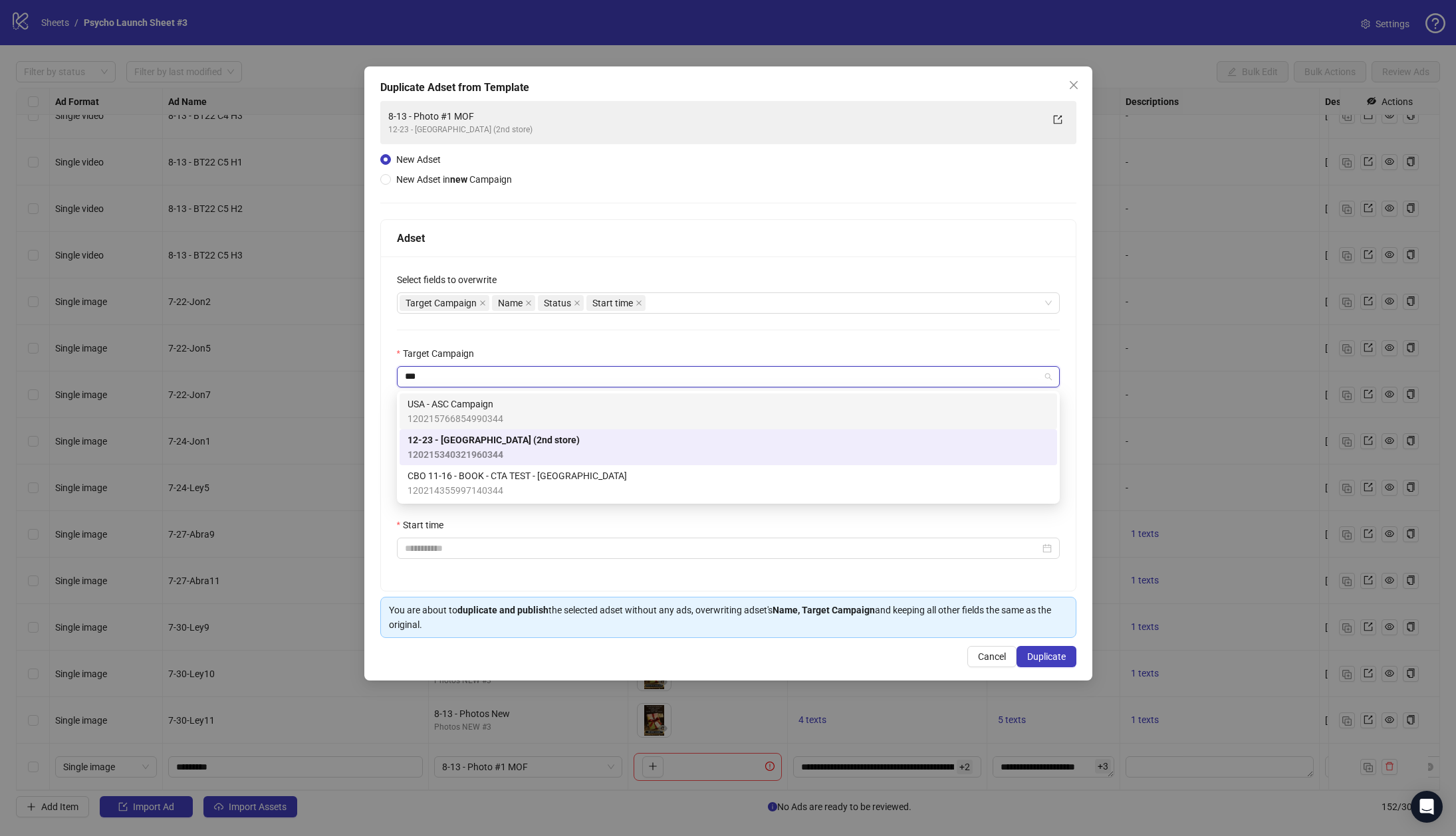
drag, startPoint x: 464, startPoint y: 402, endPoint x: 474, endPoint y: 410, distance: 12.8
click at [463, 402] on span "USA - ASC Campaign" at bounding box center [456, 404] width 96 height 14
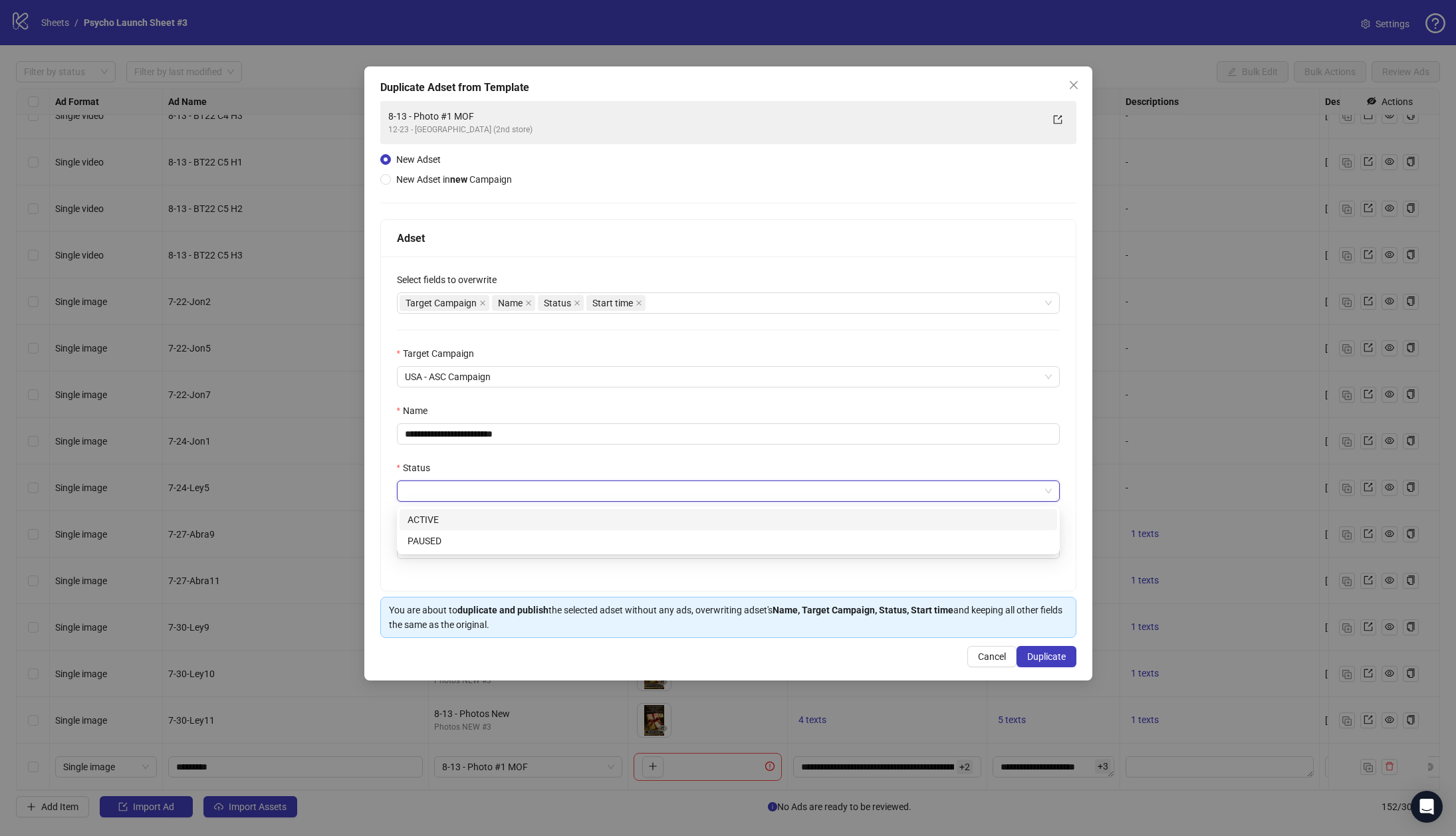
click at [473, 494] on input "Status" at bounding box center [722, 491] width 634 height 20
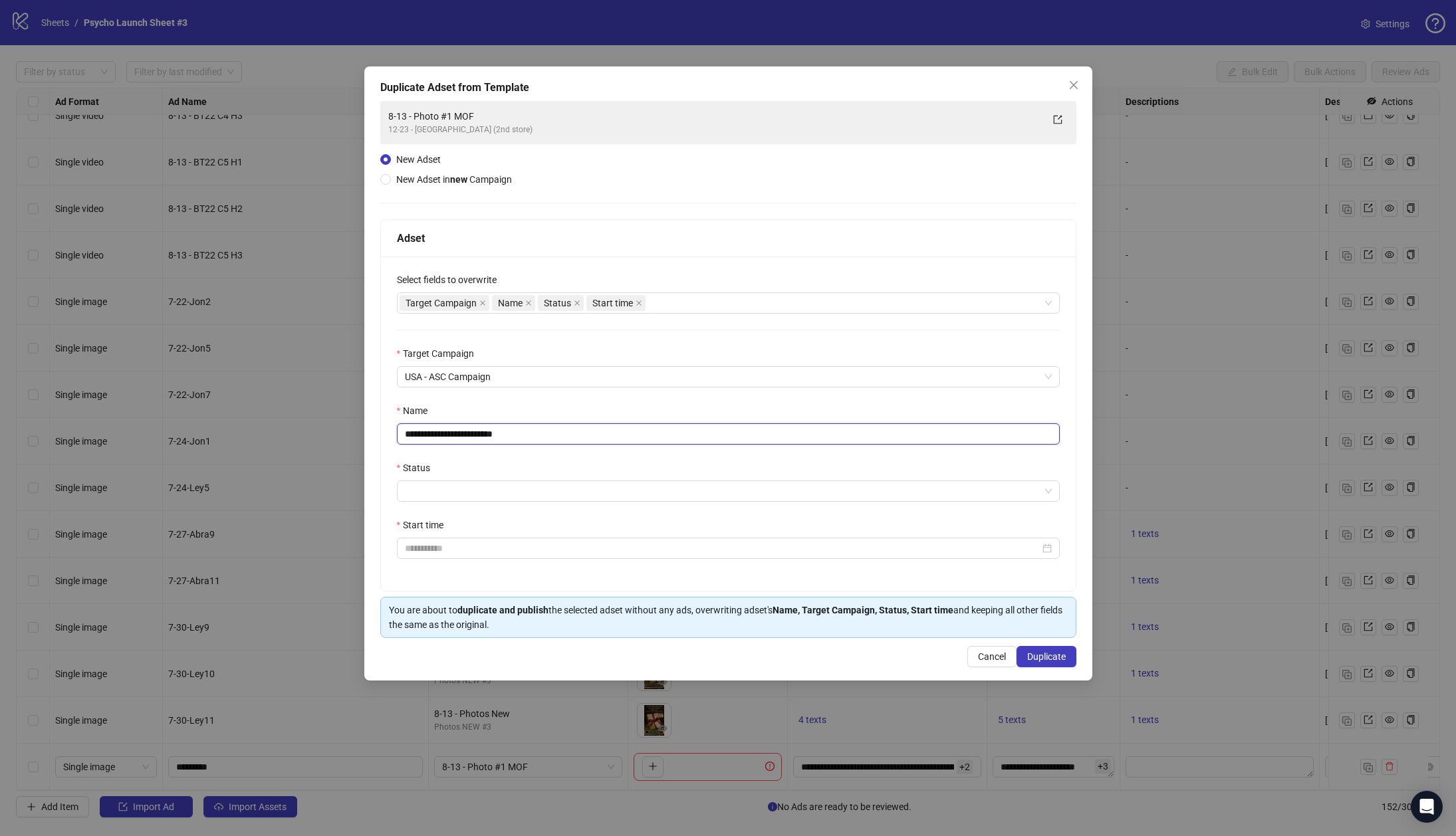
click at [473, 434] on input "**********" at bounding box center [728, 434] width 663 height 21
drag, startPoint x: 502, startPoint y: 431, endPoint x: 371, endPoint y: 406, distance: 133.4
click at [314, 431] on div "**********" at bounding box center [728, 418] width 1456 height 836
click at [1074, 89] on icon "close" at bounding box center [1073, 85] width 11 height 11
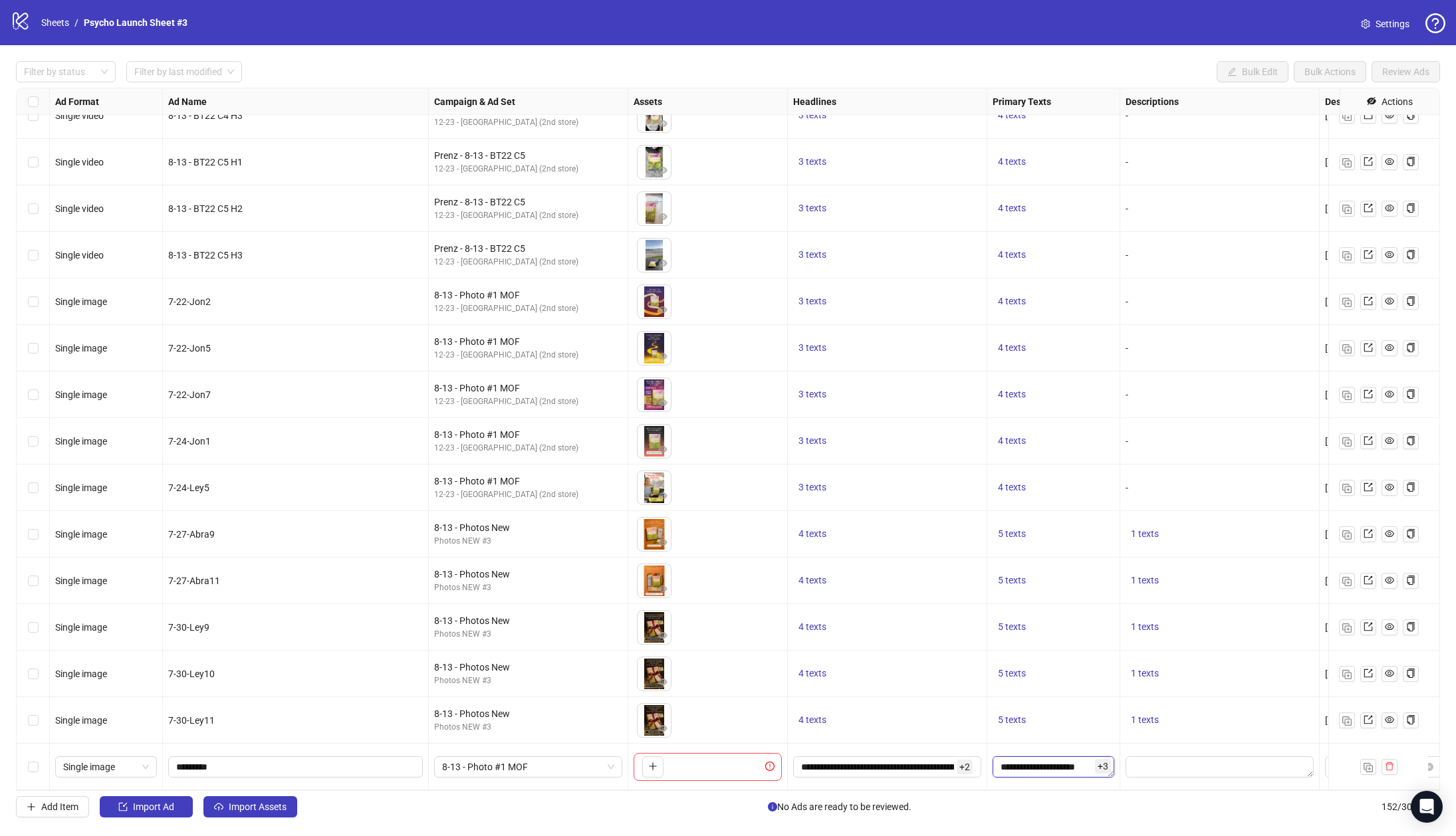
click at [1070, 756] on textarea "**********" at bounding box center [1054, 767] width 122 height 21
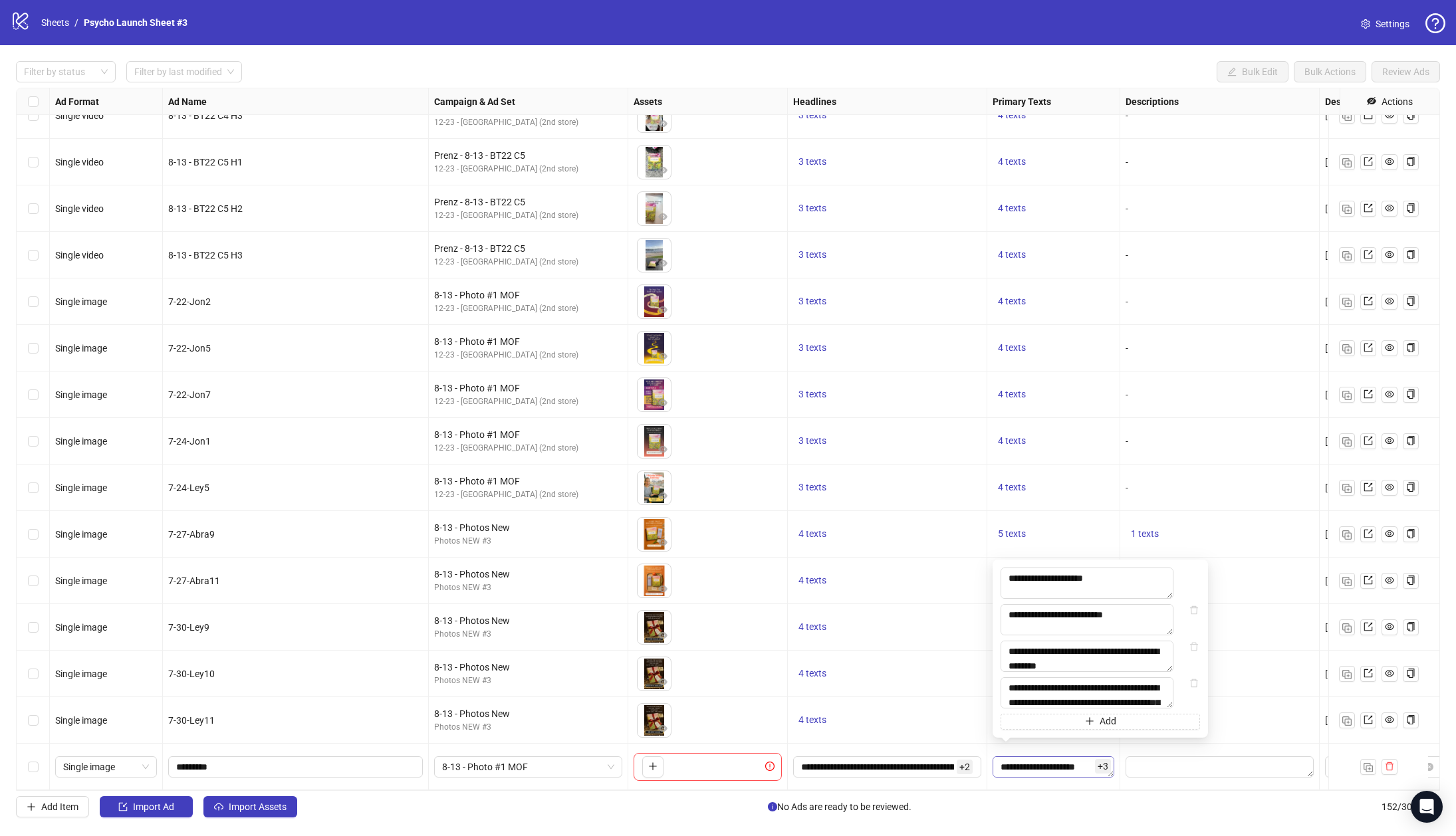
scroll to position [146, 0]
click at [1080, 655] on textarea "**********" at bounding box center [1086, 655] width 173 height 31
click at [1067, 684] on textarea at bounding box center [1086, 692] width 173 height 31
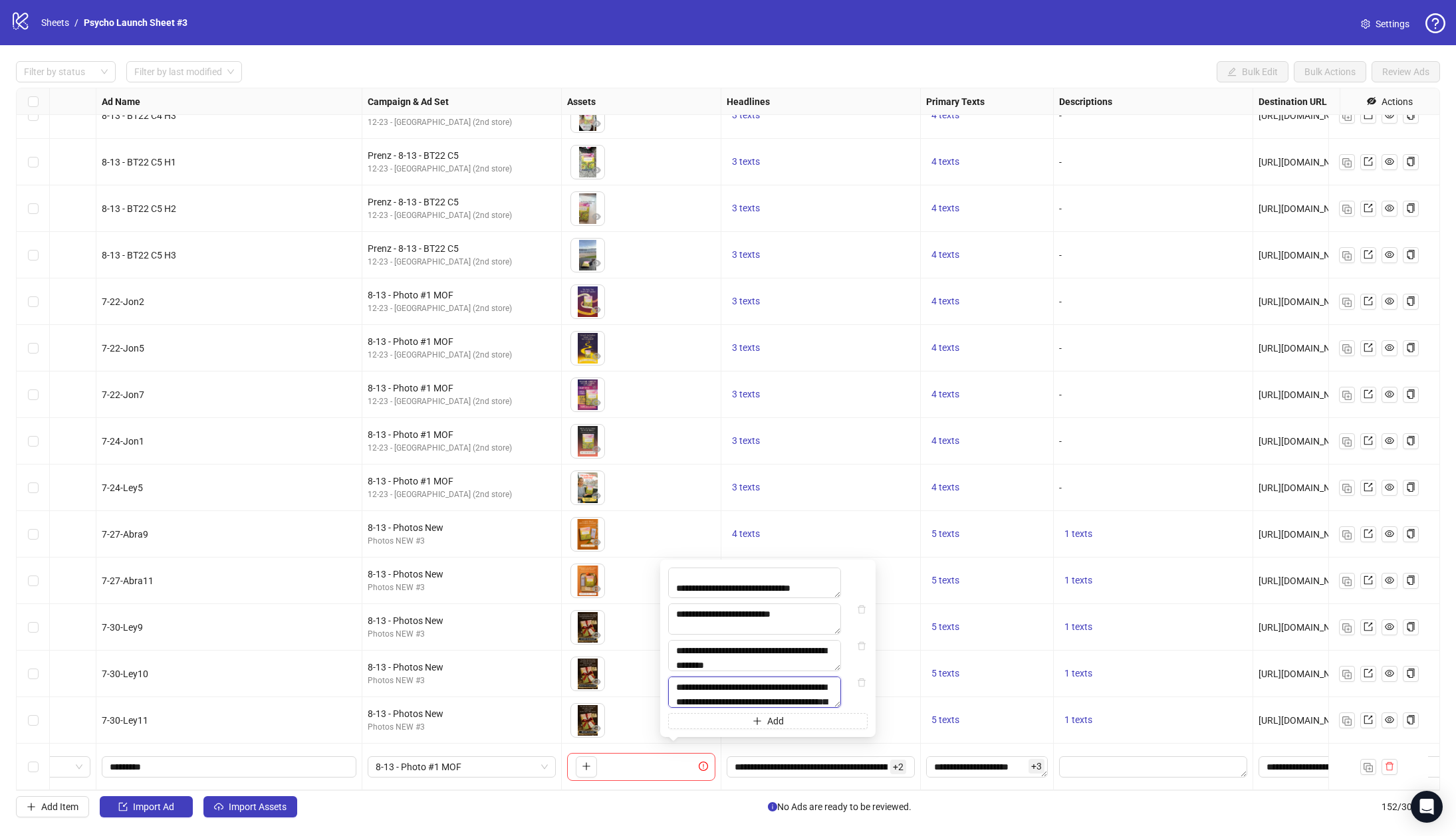
scroll to position [6408, 332]
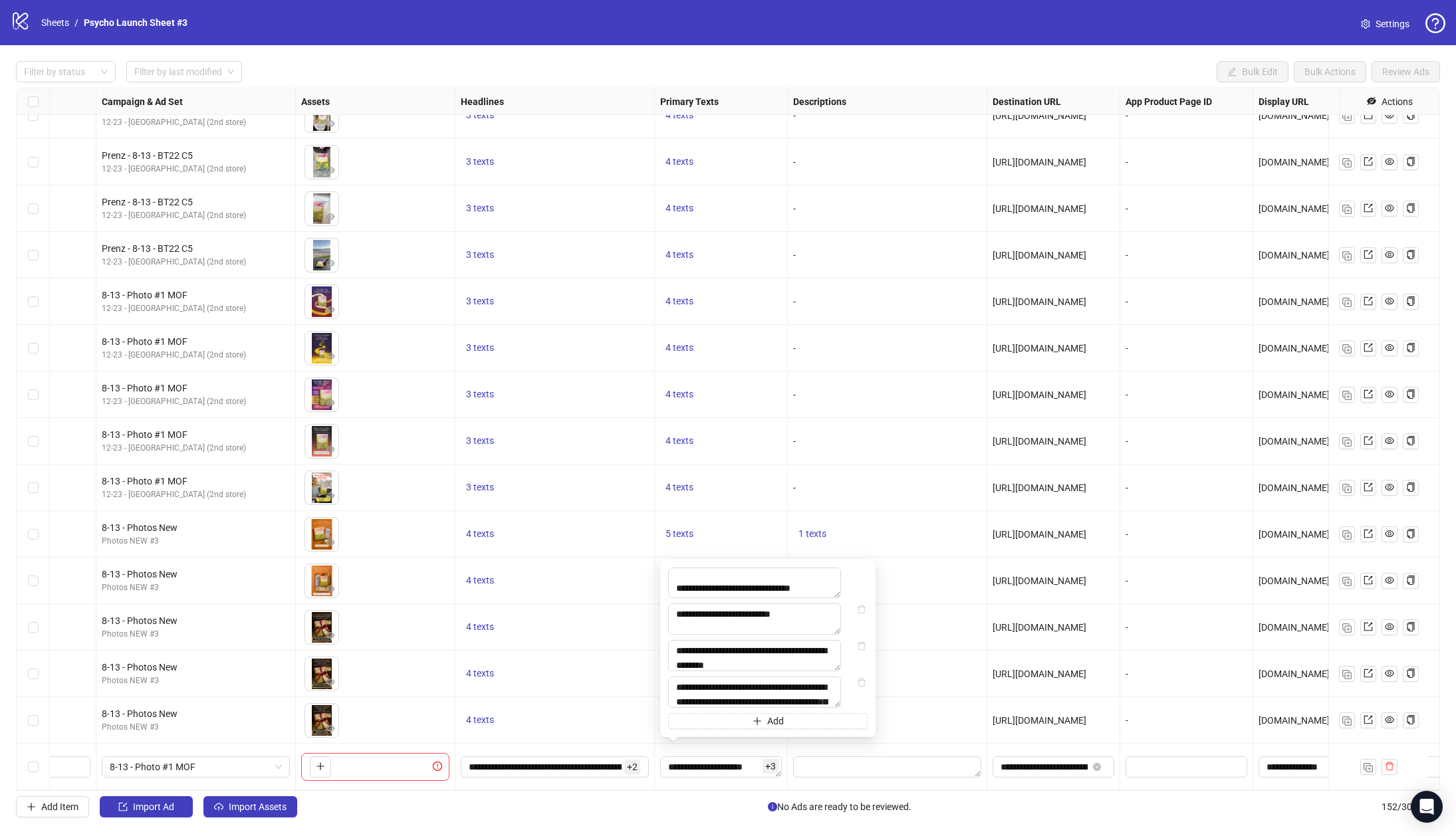
click at [1114, 652] on div "[URL][DOMAIN_NAME]" at bounding box center [1054, 673] width 133 height 46
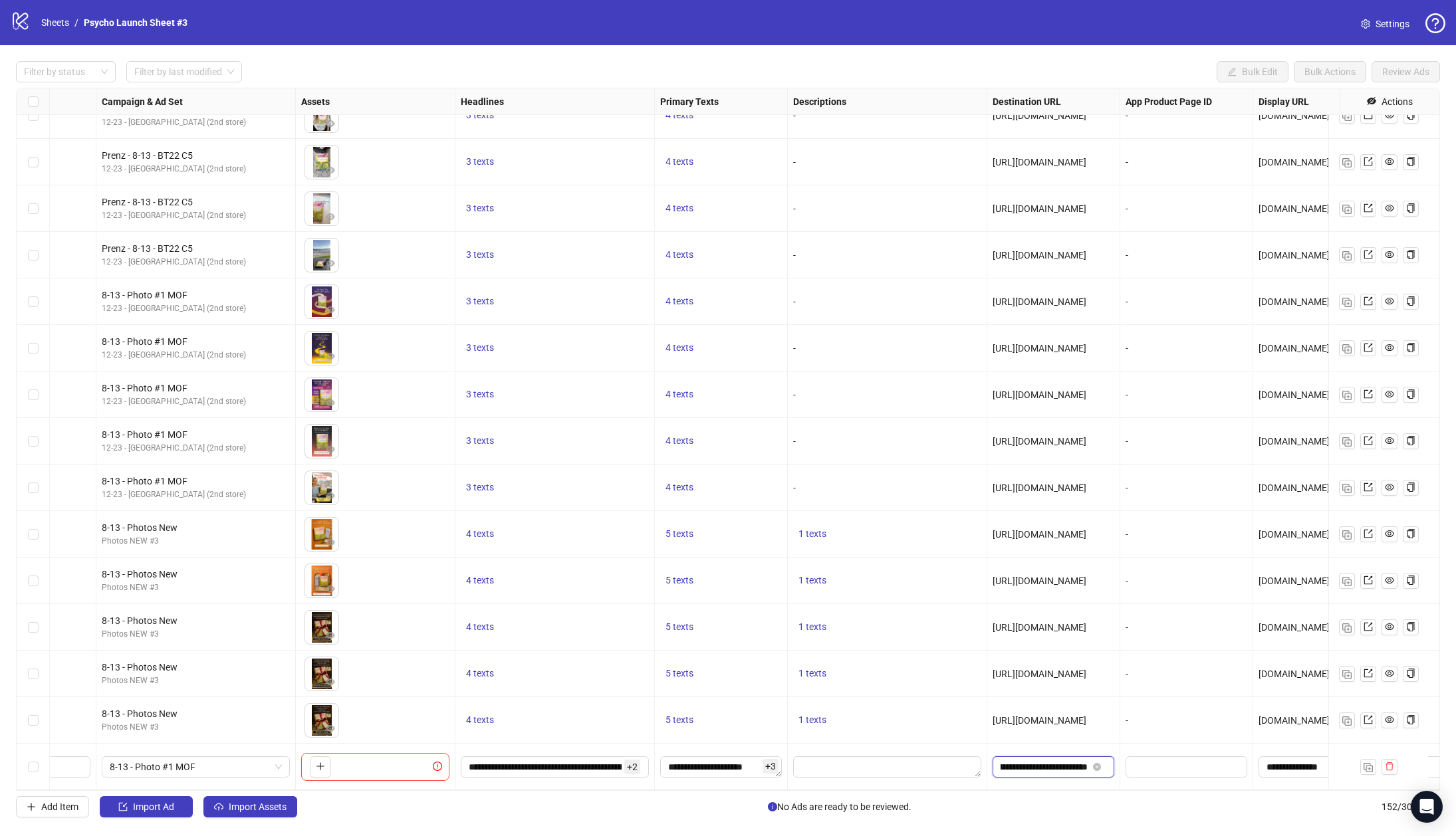
click at [1037, 760] on input "**********" at bounding box center [1044, 767] width 87 height 14
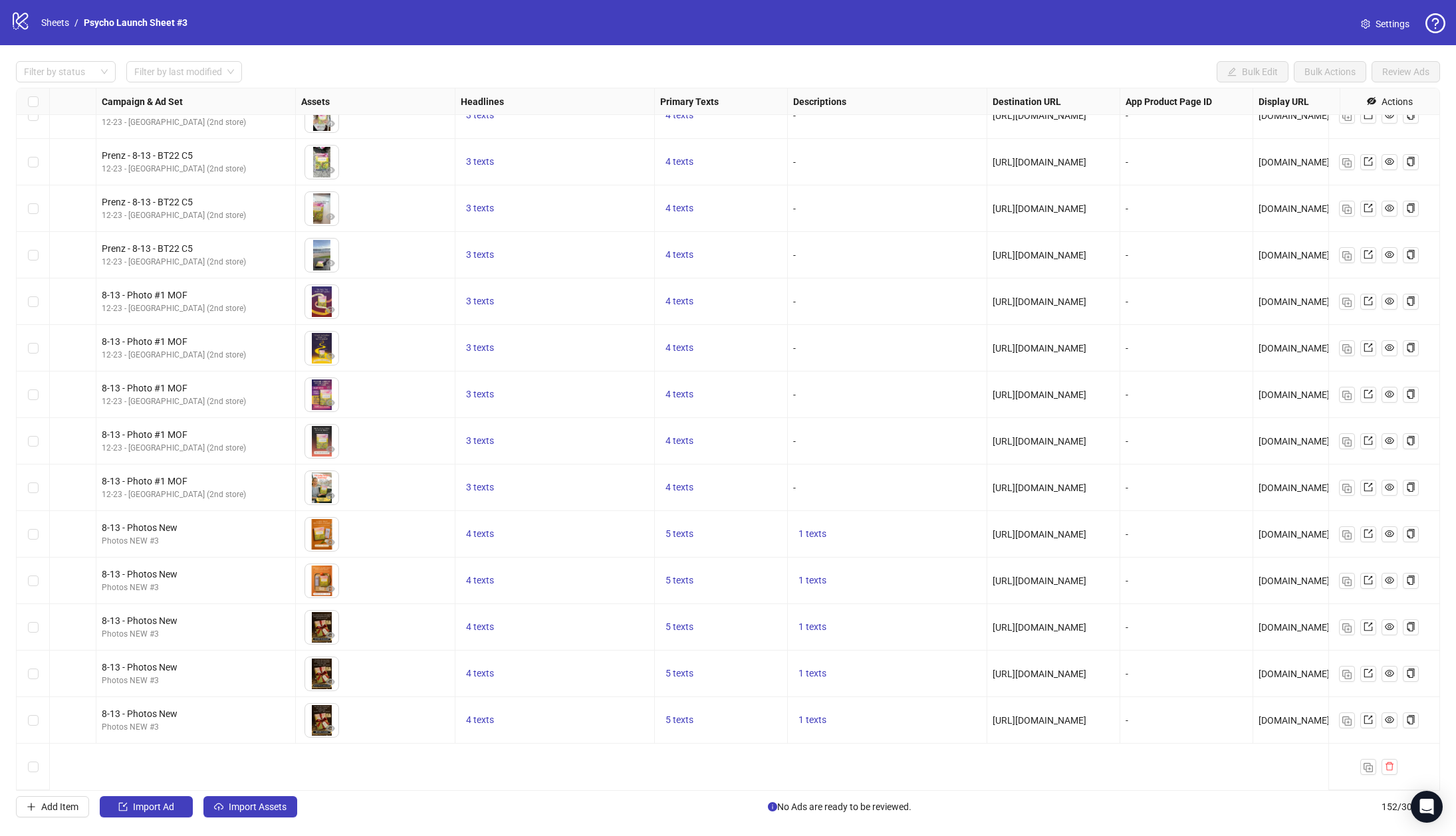
scroll to position [6275, 332]
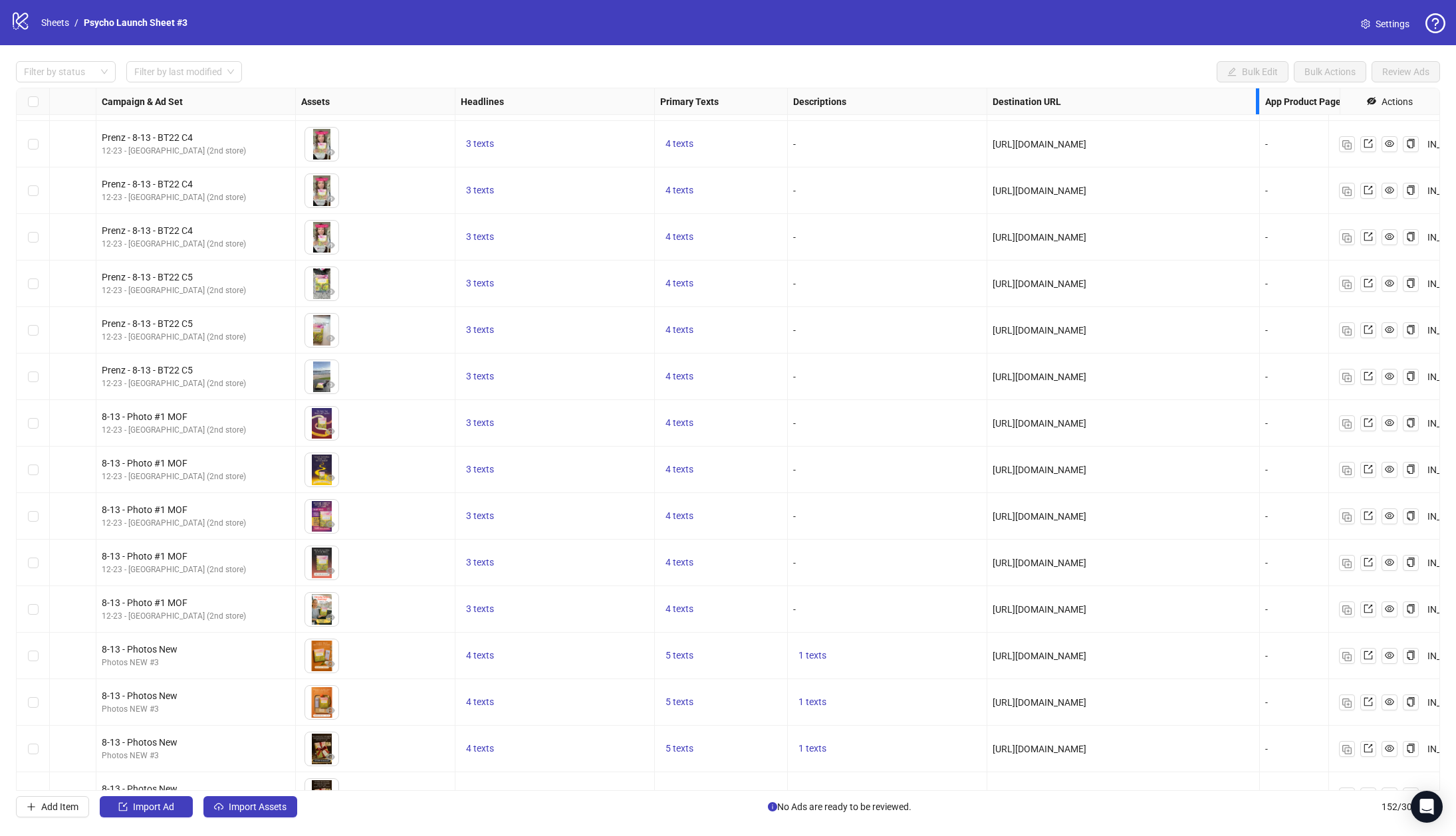
drag, startPoint x: 1119, startPoint y: 100, endPoint x: 1260, endPoint y: 129, distance: 144.0
click at [1259, 113] on div "Resize Destination URL column" at bounding box center [1257, 101] width 3 height 26
drag, startPoint x: 1224, startPoint y: 657, endPoint x: 993, endPoint y: 656, distance: 231.0
click at [988, 661] on div "[URL][DOMAIN_NAME]" at bounding box center [1124, 656] width 273 height 46
copy span "[URL][DOMAIN_NAME]"
